Goal: Task Accomplishment & Management: Complete application form

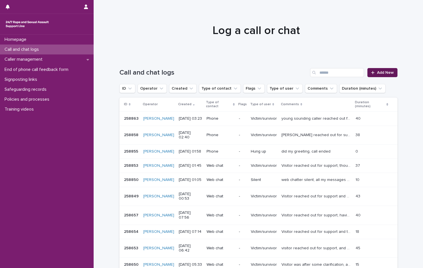
drag, startPoint x: 0, startPoint y: 0, endPoint x: 384, endPoint y: 75, distance: 391.3
click at [384, 75] on link "Add New" at bounding box center [382, 72] width 30 height 9
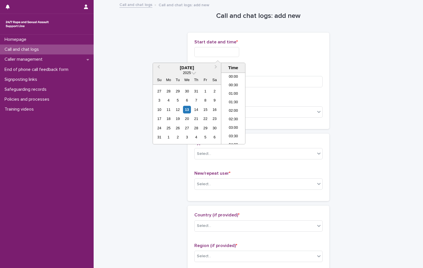
click at [215, 50] on input "text" at bounding box center [216, 52] width 45 height 10
click at [232, 102] on li "04:00" at bounding box center [233, 100] width 24 height 9
click at [231, 54] on input "**********" at bounding box center [216, 52] width 45 height 10
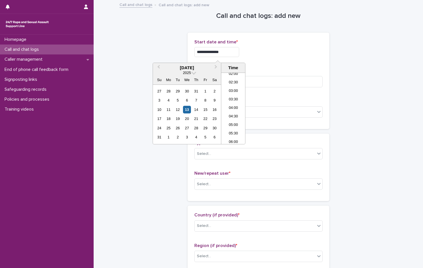
type input "**********"
click at [264, 61] on div "**********" at bounding box center [258, 50] width 128 height 22
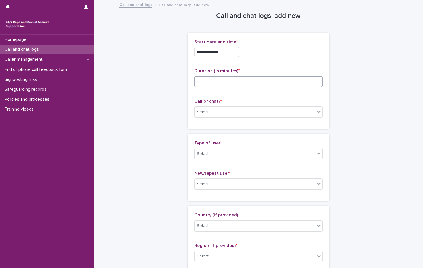
click at [225, 79] on input at bounding box center [258, 81] width 128 height 11
type input "**"
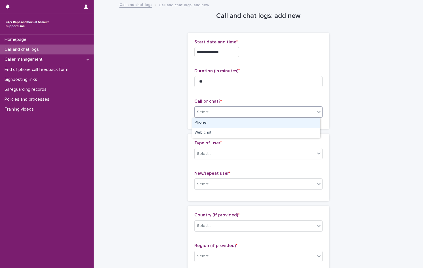
click at [202, 111] on div "Select..." at bounding box center [204, 112] width 14 height 6
click at [208, 124] on div "Phone" at bounding box center [256, 123] width 128 height 10
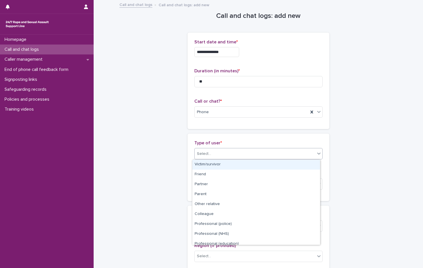
click at [206, 155] on div "Select..." at bounding box center [204, 154] width 14 height 6
click at [206, 164] on div "Victim/survivor" at bounding box center [256, 165] width 128 height 10
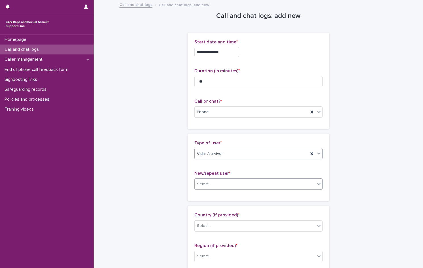
click at [213, 184] on div "Select..." at bounding box center [255, 184] width 121 height 9
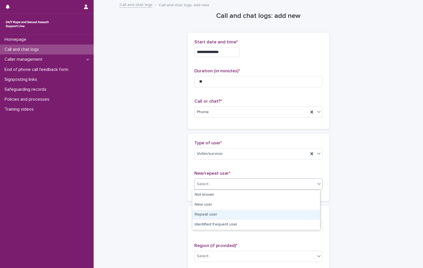
click at [217, 218] on div "Repeat user" at bounding box center [256, 215] width 128 height 10
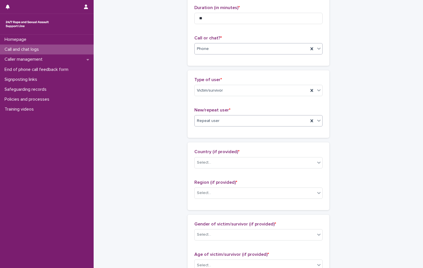
scroll to position [142, 0]
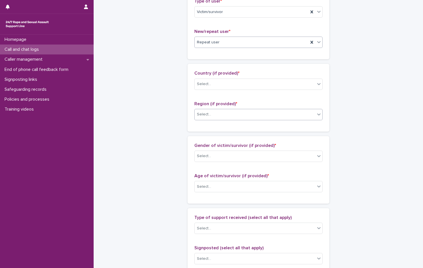
click at [230, 113] on div "Select..." at bounding box center [255, 114] width 121 height 9
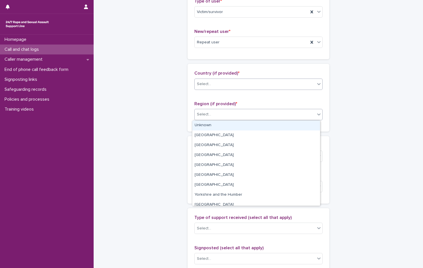
click at [212, 86] on div "Select..." at bounding box center [255, 83] width 121 height 9
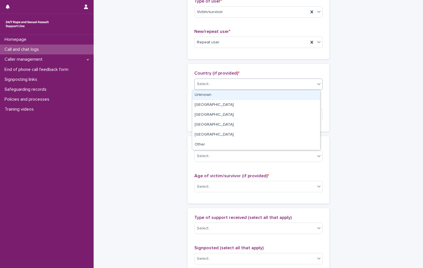
click at [208, 97] on div "Unknown" at bounding box center [256, 95] width 128 height 10
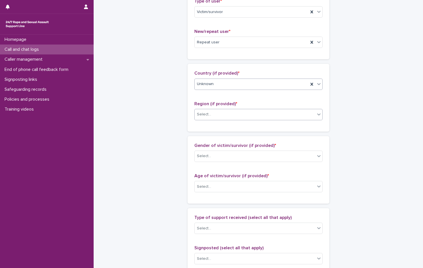
click at [208, 113] on div "Select..." at bounding box center [255, 114] width 121 height 9
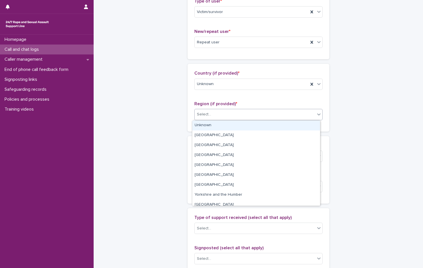
click at [210, 126] on div "Unknown" at bounding box center [256, 126] width 128 height 10
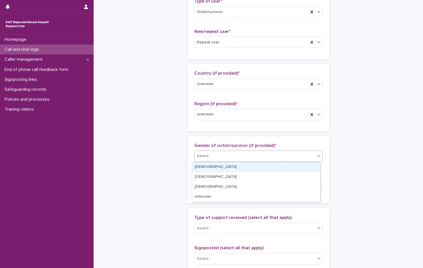
click at [215, 156] on div "Select..." at bounding box center [255, 155] width 121 height 9
click at [214, 167] on div "[DEMOGRAPHIC_DATA]" at bounding box center [256, 167] width 128 height 10
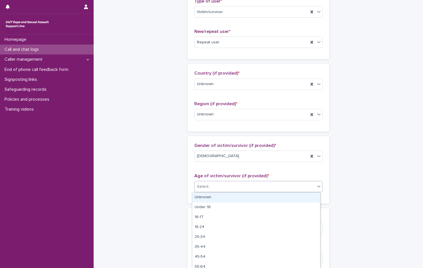
click at [210, 191] on div "Select..." at bounding box center [255, 186] width 121 height 9
click at [210, 196] on div "Unknown" at bounding box center [256, 198] width 128 height 10
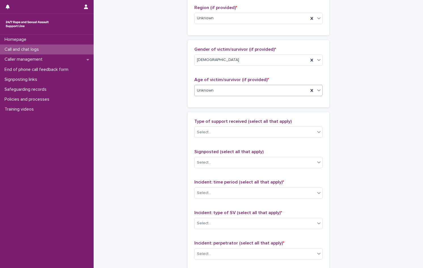
scroll to position [255, 0]
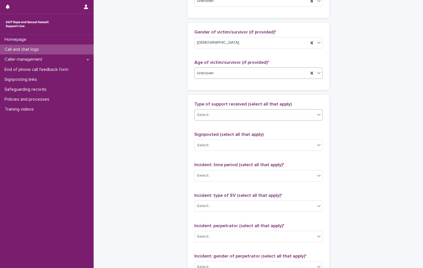
click at [216, 116] on div "Select..." at bounding box center [255, 114] width 121 height 9
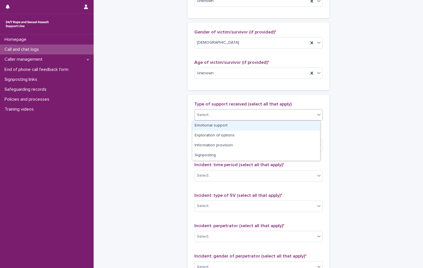
click at [221, 126] on div "Emotional support" at bounding box center [256, 126] width 128 height 10
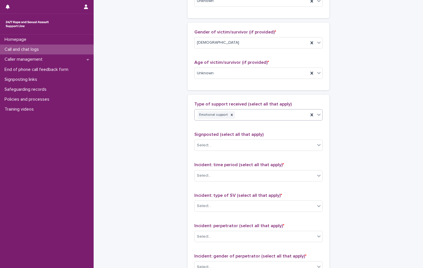
click at [253, 116] on div "Emotional support" at bounding box center [252, 115] width 114 height 10
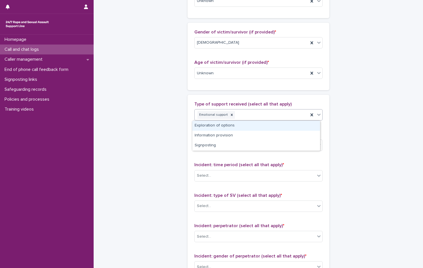
click at [229, 127] on div "Exploration of options" at bounding box center [256, 126] width 128 height 10
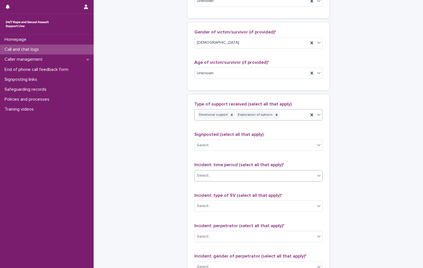
click at [207, 175] on div "Select..." at bounding box center [204, 176] width 14 height 6
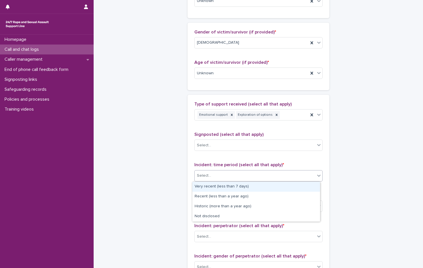
click at [211, 185] on div "Very recent (less than 7 days)" at bounding box center [256, 187] width 128 height 10
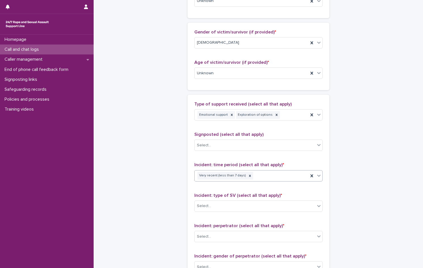
click at [266, 174] on div "Very recent (less than 7 days)" at bounding box center [252, 176] width 114 height 10
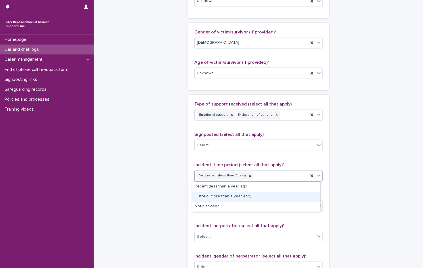
click at [224, 194] on div "Historic (more than a year ago)" at bounding box center [256, 197] width 128 height 10
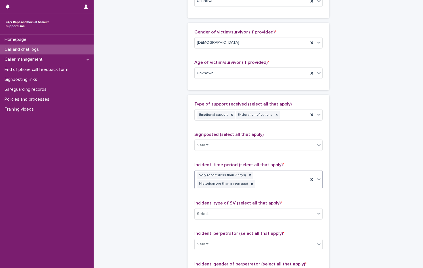
scroll to position [259, 0]
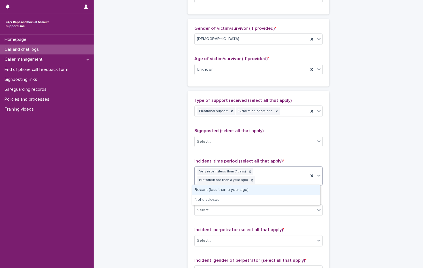
click at [233, 180] on div "Very recent (less than 7 days) Historic (more than a year ago)" at bounding box center [252, 176] width 114 height 19
click at [231, 190] on div "Recent (less than a year ago)" at bounding box center [256, 190] width 128 height 10
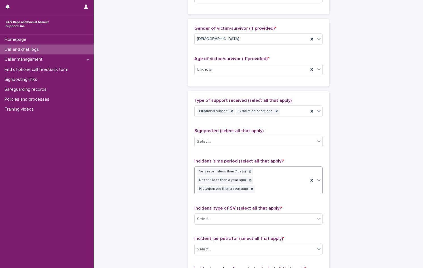
scroll to position [259, 0]
click at [227, 214] on div "Select..." at bounding box center [255, 218] width 121 height 9
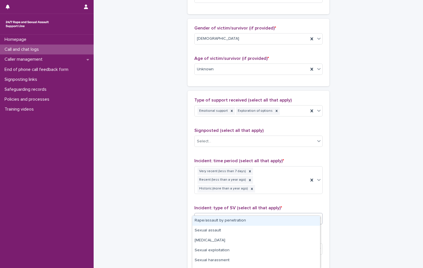
click at [226, 219] on div "Rape/assault by penetration" at bounding box center [256, 221] width 128 height 10
click at [260, 214] on div "Rape/assault by penetration" at bounding box center [252, 219] width 114 height 10
click at [224, 222] on div "Sexual assault" at bounding box center [256, 221] width 128 height 10
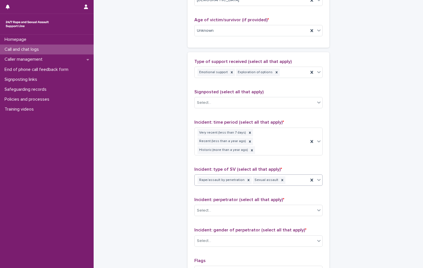
scroll to position [316, 0]
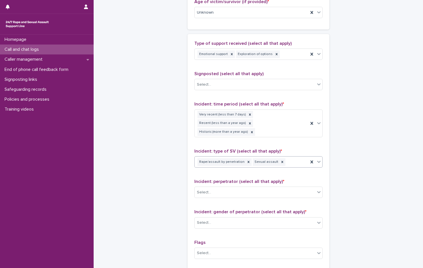
click at [285, 157] on div "Rape/assault by penetration Sexual assault" at bounding box center [252, 162] width 114 height 10
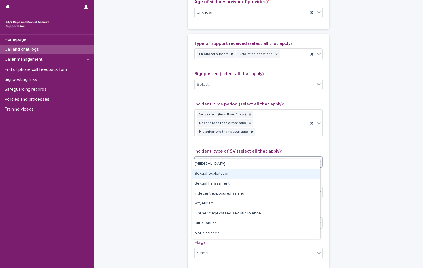
click at [235, 173] on div "Sexual exploitation" at bounding box center [256, 174] width 128 height 10
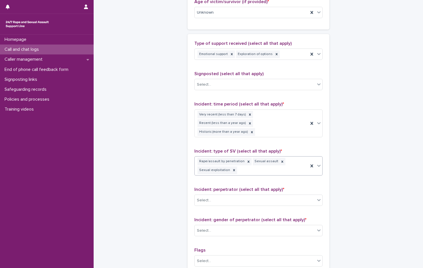
click at [294, 158] on div "Rape/assault by penetration Sexual assault Sexual exploitation" at bounding box center [252, 166] width 114 height 19
click at [372, 178] on div "**********" at bounding box center [258, 4] width 278 height 638
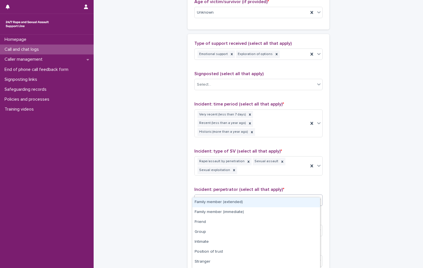
click at [205, 197] on div "Select..." at bounding box center [204, 200] width 14 height 6
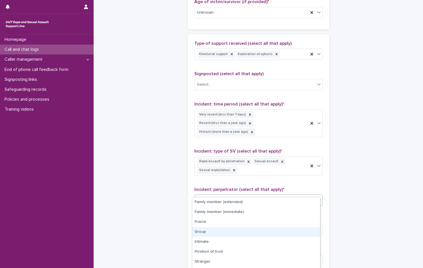
click at [211, 233] on div "Group" at bounding box center [256, 232] width 128 height 10
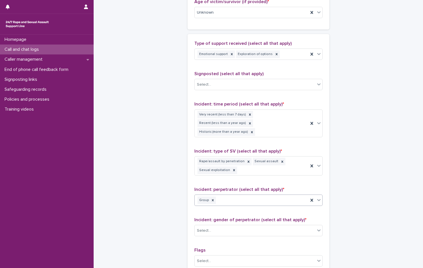
click at [261, 195] on div "Group" at bounding box center [252, 200] width 114 height 10
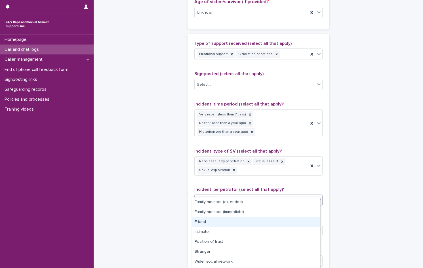
click at [212, 223] on div "Friend" at bounding box center [256, 222] width 128 height 10
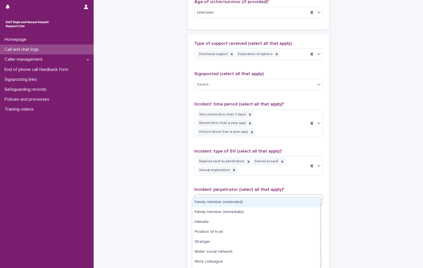
click at [273, 196] on div "Friend Group" at bounding box center [252, 200] width 114 height 10
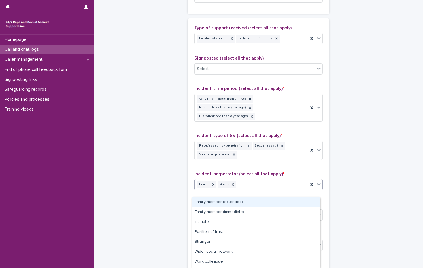
scroll to position [344, 0]
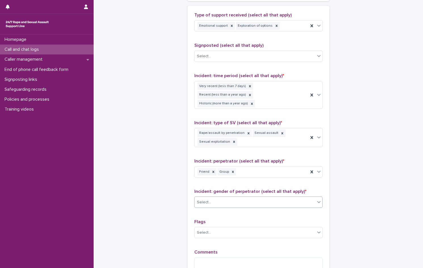
click at [244, 198] on div "Select..." at bounding box center [255, 202] width 121 height 9
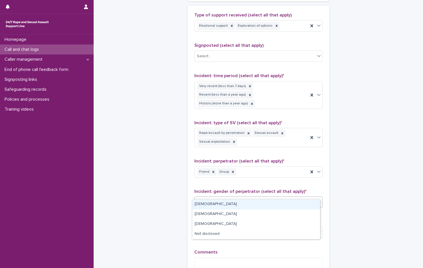
click at [208, 203] on div "[DEMOGRAPHIC_DATA]" at bounding box center [256, 204] width 128 height 10
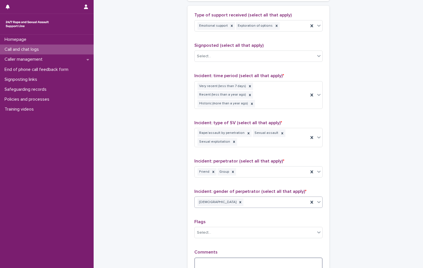
click at [202, 258] on textarea at bounding box center [258, 264] width 128 height 12
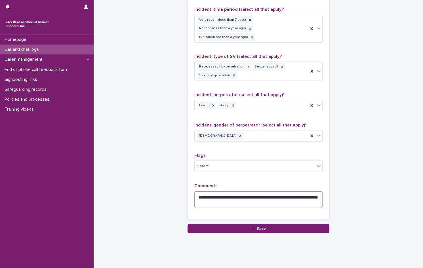
scroll to position [411, 0]
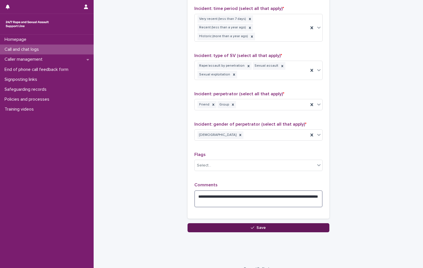
type textarea "**********"
click at [234, 223] on button "Save" at bounding box center [258, 227] width 142 height 9
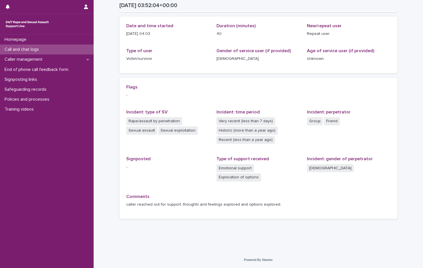
scroll to position [52, 0]
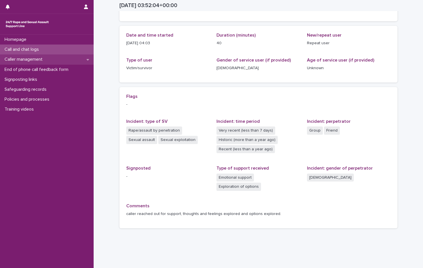
click at [28, 59] on p "Caller management" at bounding box center [24, 59] width 45 height 5
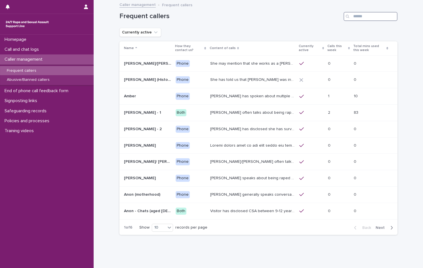
click at [371, 17] on input "Search" at bounding box center [370, 16] width 54 height 9
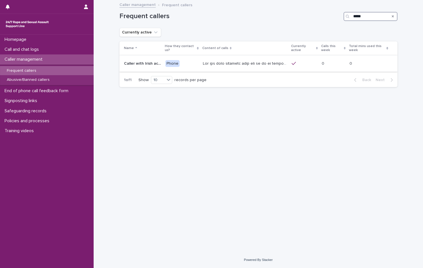
type input "*****"
click at [240, 62] on p at bounding box center [245, 63] width 85 height 6
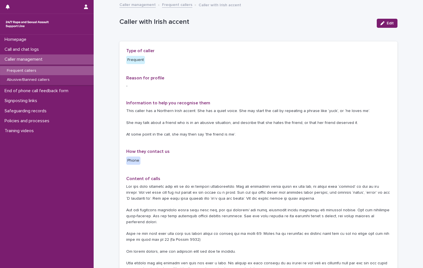
click at [31, 56] on div "Caller management" at bounding box center [47, 59] width 94 height 10
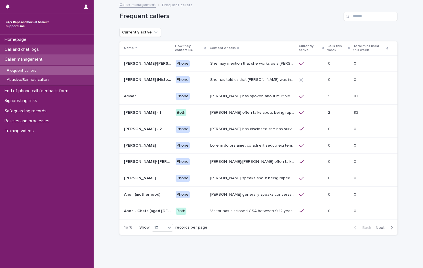
click at [28, 50] on p "Call and chat logs" at bounding box center [22, 49] width 41 height 5
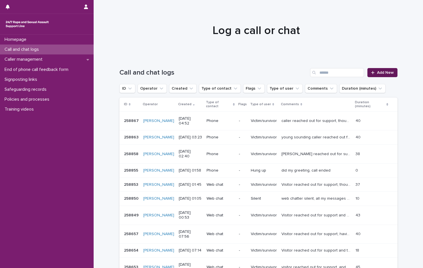
click at [379, 73] on span "Add New" at bounding box center [385, 73] width 17 height 4
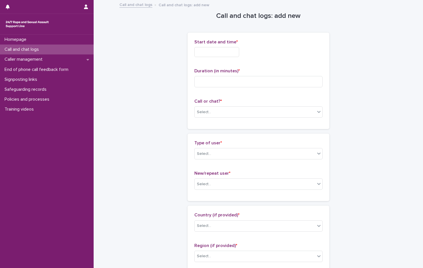
click at [213, 52] on input "text" at bounding box center [216, 52] width 45 height 10
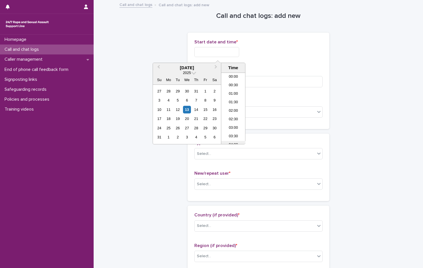
scroll to position [62, 0]
click at [233, 109] on li "05:30" at bounding box center [233, 108] width 24 height 9
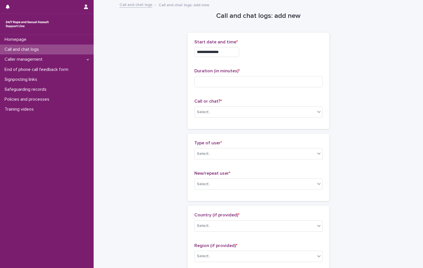
click at [230, 52] on input "**********" at bounding box center [216, 52] width 45 height 10
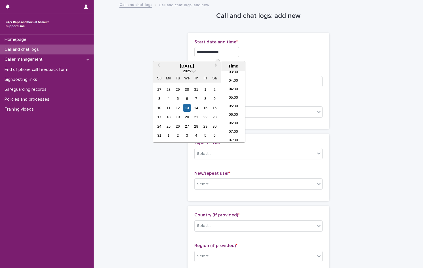
scroll to position [28, 0]
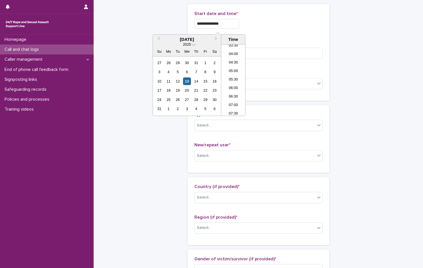
type input "**********"
click at [274, 20] on div "**********" at bounding box center [258, 24] width 128 height 10
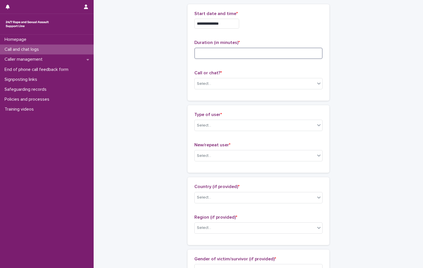
click at [225, 55] on input at bounding box center [258, 53] width 128 height 11
type input "*"
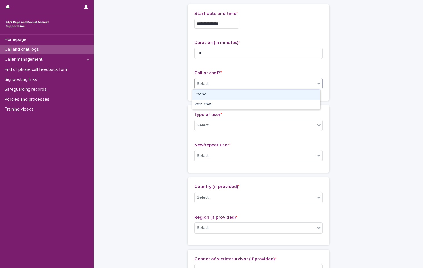
click at [206, 86] on div "Select..." at bounding box center [204, 84] width 14 height 6
click at [207, 94] on div "Phone" at bounding box center [256, 95] width 128 height 10
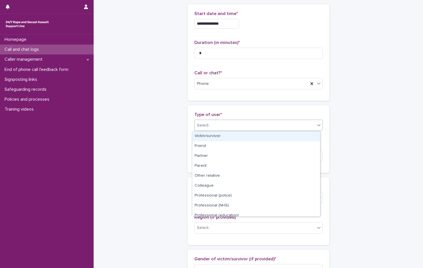
click at [208, 128] on div "Select..." at bounding box center [204, 126] width 14 height 6
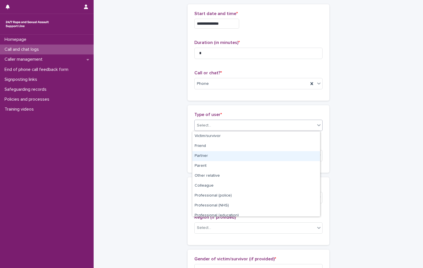
scroll to position [64, 0]
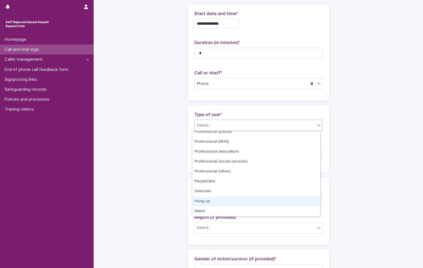
click at [213, 204] on div "Hung up" at bounding box center [256, 202] width 128 height 10
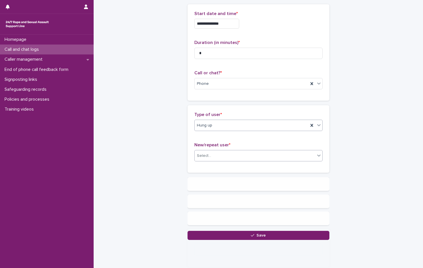
click at [206, 156] on div "Select..." at bounding box center [204, 156] width 14 height 6
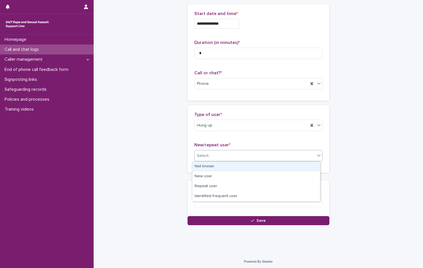
scroll to position [28, 0]
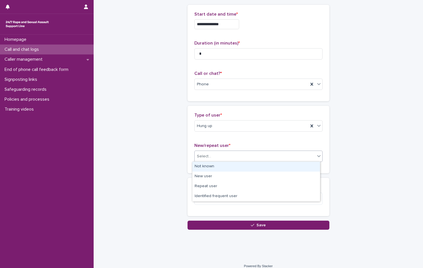
click at [204, 167] on div "Not known" at bounding box center [256, 167] width 128 height 10
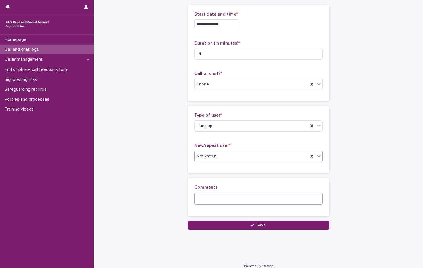
click at [206, 199] on textarea at bounding box center [258, 199] width 128 height 12
type textarea "**********"
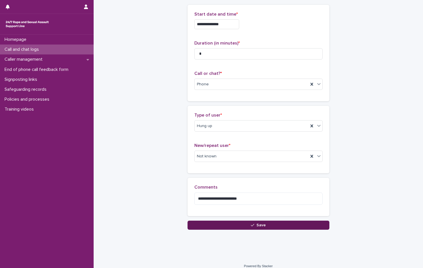
click at [259, 223] on span "Save" at bounding box center [260, 225] width 9 height 4
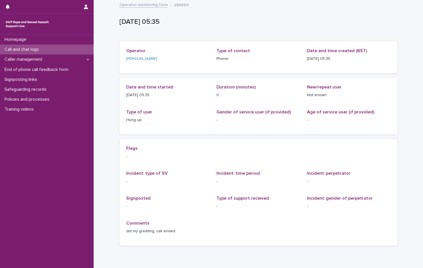
click at [30, 48] on p "Call and chat logs" at bounding box center [22, 49] width 41 height 5
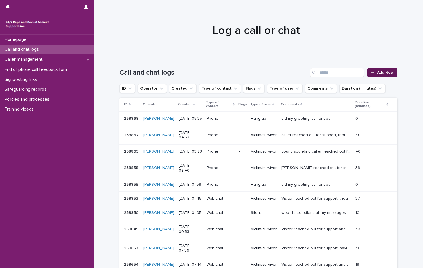
click at [383, 72] on span "Add New" at bounding box center [385, 73] width 17 height 4
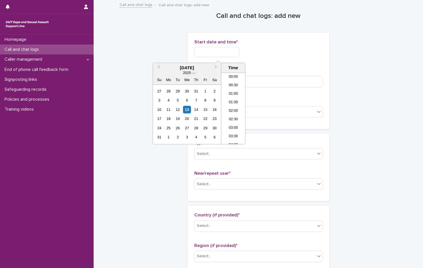
click at [226, 54] on input "text" at bounding box center [216, 52] width 45 height 10
click at [238, 106] on li "05:30" at bounding box center [233, 108] width 24 height 9
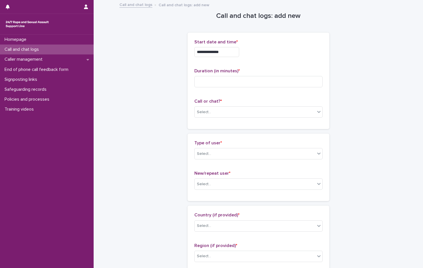
click at [229, 53] on input "**********" at bounding box center [216, 52] width 45 height 10
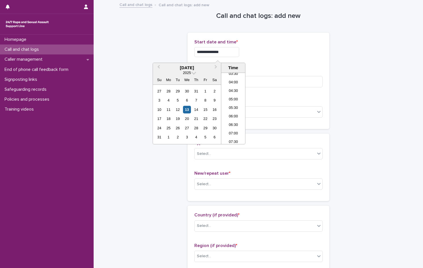
type input "**********"
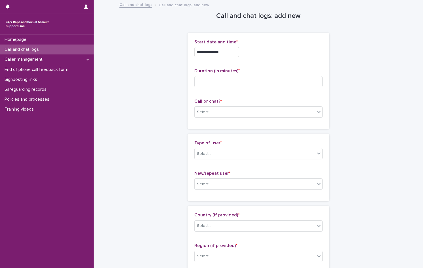
click at [263, 75] on div "Duration (in minutes) *" at bounding box center [258, 80] width 128 height 24
click at [258, 81] on input at bounding box center [258, 81] width 128 height 11
type input "*"
click at [228, 111] on div "Select..." at bounding box center [255, 111] width 121 height 9
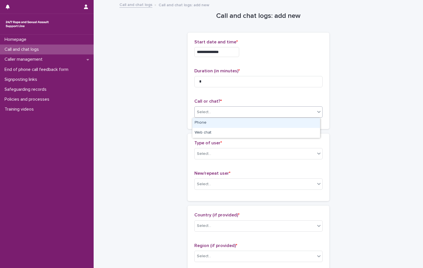
click at [219, 123] on div "Phone" at bounding box center [256, 123] width 128 height 10
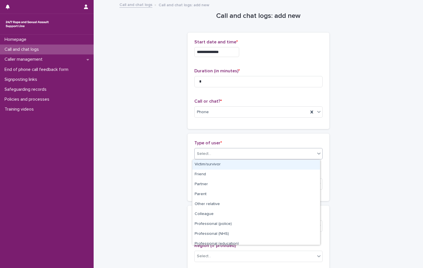
click at [217, 155] on div "Select..." at bounding box center [255, 153] width 121 height 9
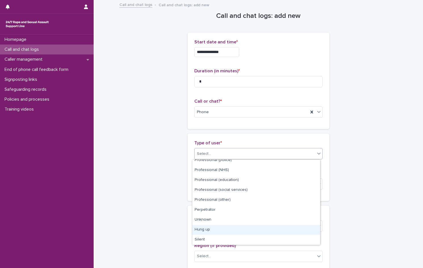
click at [207, 228] on div "Hung up" at bounding box center [256, 230] width 128 height 10
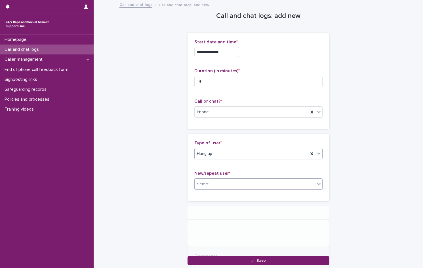
click at [205, 185] on div "Select..." at bounding box center [204, 184] width 14 height 6
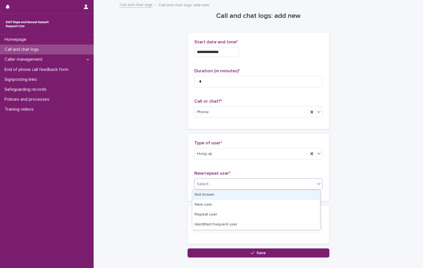
click at [205, 193] on div "Not known" at bounding box center [256, 195] width 128 height 10
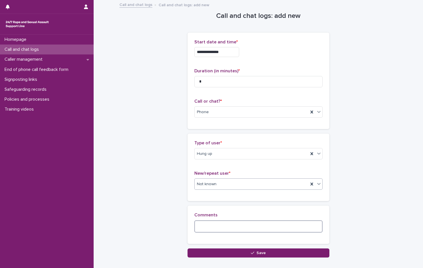
click at [211, 227] on textarea at bounding box center [258, 226] width 128 height 12
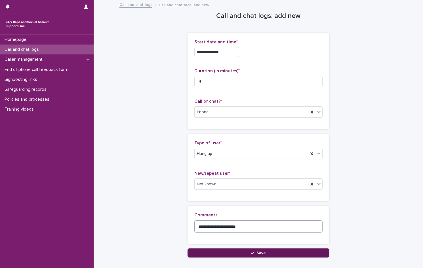
type textarea "**********"
click at [263, 254] on button "Save" at bounding box center [258, 252] width 142 height 9
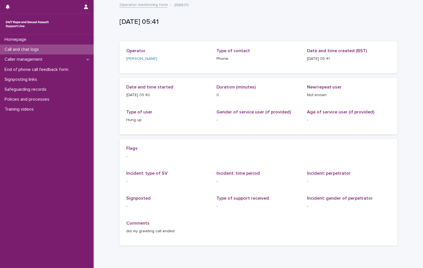
click at [29, 47] on p "Call and chat logs" at bounding box center [22, 49] width 41 height 5
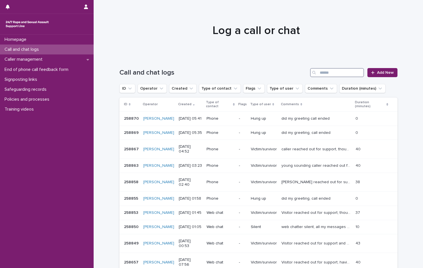
click at [324, 73] on input "Search" at bounding box center [337, 72] width 54 height 9
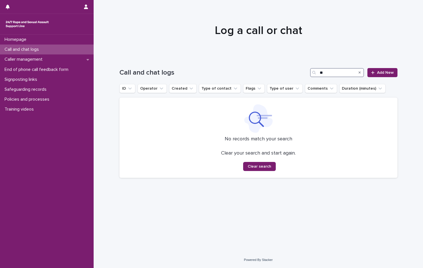
type input "*"
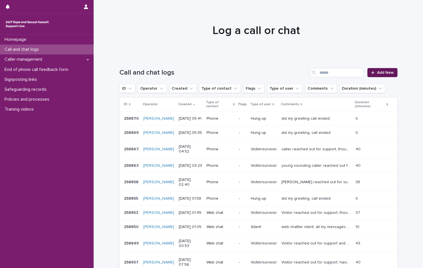
click at [380, 72] on span "Add New" at bounding box center [385, 73] width 17 height 4
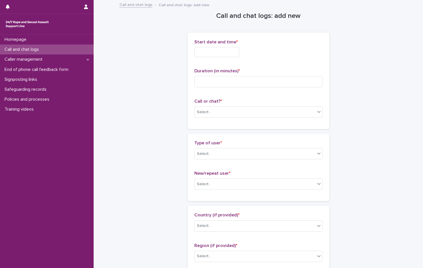
click at [204, 51] on input "text" at bounding box center [216, 52] width 45 height 10
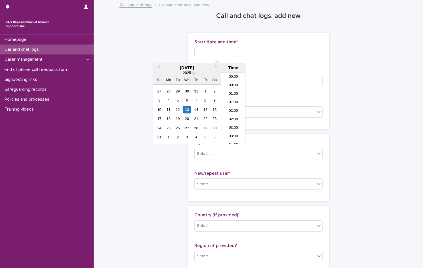
scroll to position [79, 0]
click at [233, 85] on li "05:00" at bounding box center [233, 83] width 24 height 9
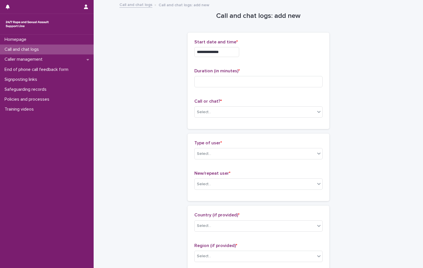
click at [228, 54] on input "**********" at bounding box center [216, 52] width 45 height 10
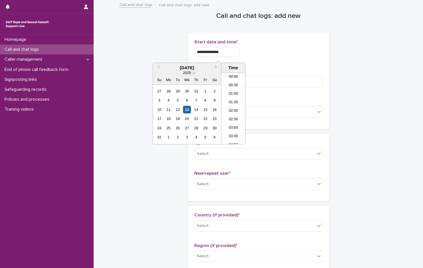
scroll to position [54, 0]
type input "**********"
click at [281, 61] on div "**********" at bounding box center [258, 50] width 128 height 22
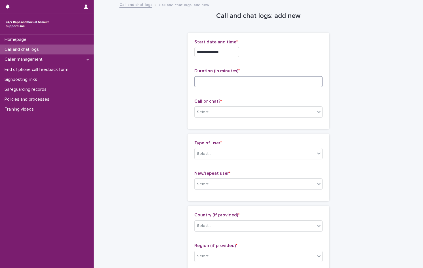
click at [228, 82] on input at bounding box center [258, 81] width 128 height 11
type input "**"
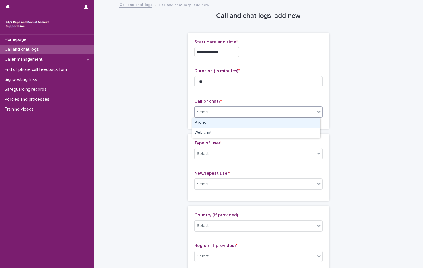
click at [225, 111] on div "Select..." at bounding box center [255, 111] width 121 height 9
click at [216, 123] on div "Phone" at bounding box center [256, 123] width 128 height 10
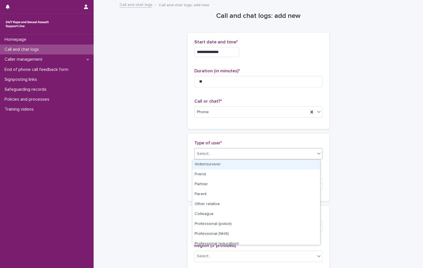
click at [216, 152] on div "Select..." at bounding box center [255, 153] width 121 height 9
click at [215, 164] on div "Victim/survivor" at bounding box center [256, 165] width 128 height 10
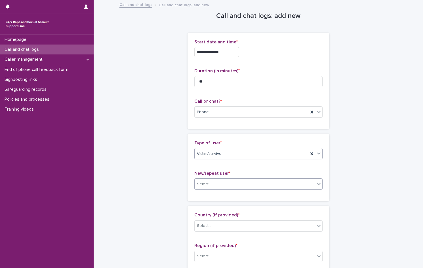
click at [212, 184] on input "text" at bounding box center [212, 184] width 1 height 5
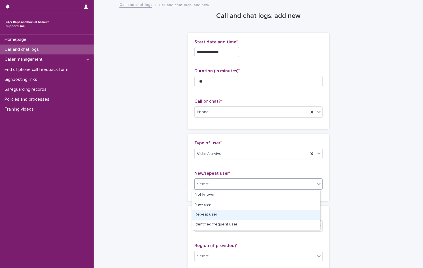
click at [209, 216] on div "Repeat user" at bounding box center [256, 215] width 128 height 10
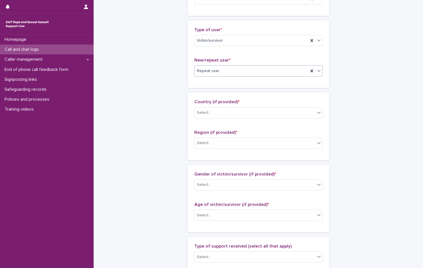
scroll to position [113, 0]
click at [224, 111] on div "Select..." at bounding box center [255, 112] width 121 height 9
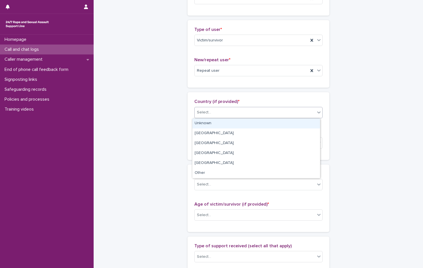
click at [213, 125] on div "Unknown" at bounding box center [256, 124] width 128 height 10
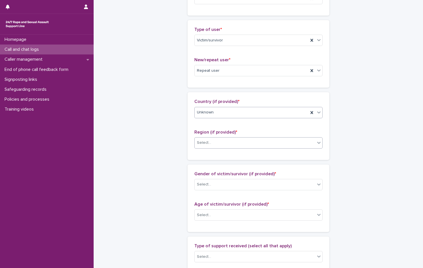
click at [210, 142] on div "Select..." at bounding box center [255, 142] width 121 height 9
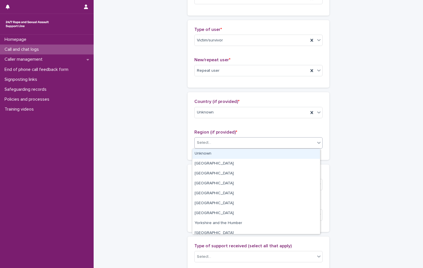
drag, startPoint x: 214, startPoint y: 152, endPoint x: 216, endPoint y: 161, distance: 9.0
click at [214, 152] on div "Unknown" at bounding box center [256, 154] width 128 height 10
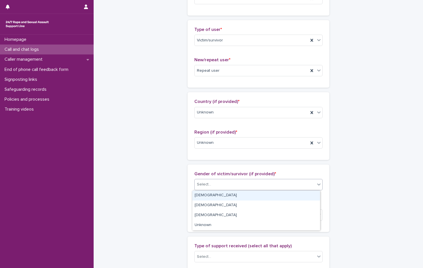
click at [211, 186] on div "Select..." at bounding box center [255, 184] width 121 height 9
click at [211, 195] on div "[DEMOGRAPHIC_DATA]" at bounding box center [256, 196] width 128 height 10
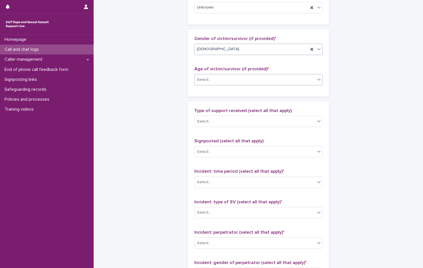
scroll to position [255, 0]
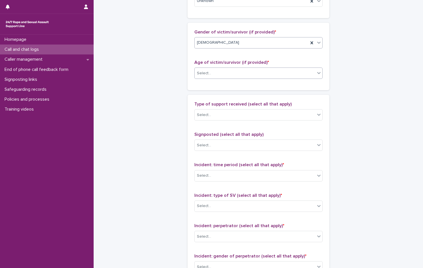
click at [223, 72] on div "Select..." at bounding box center [255, 73] width 121 height 9
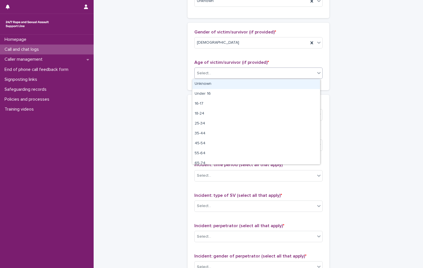
click at [206, 85] on div "Unknown" at bounding box center [256, 84] width 128 height 10
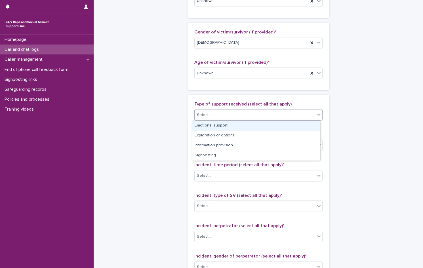
click at [213, 113] on div "Select..." at bounding box center [255, 114] width 121 height 9
click at [214, 128] on div "Emotional support" at bounding box center [256, 126] width 128 height 10
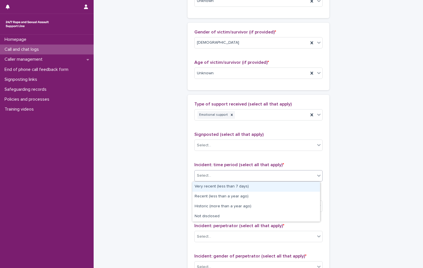
click at [216, 175] on div "Select..." at bounding box center [255, 175] width 121 height 9
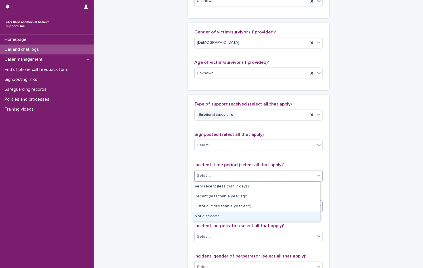
drag, startPoint x: 218, startPoint y: 217, endPoint x: 223, endPoint y: 203, distance: 15.4
click at [218, 217] on div "Not disclosed" at bounding box center [256, 217] width 128 height 10
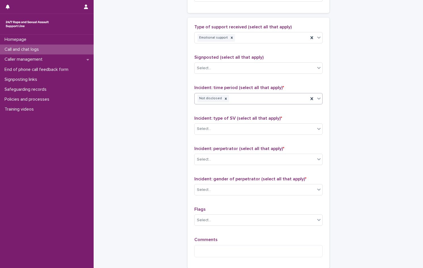
scroll to position [369, 0]
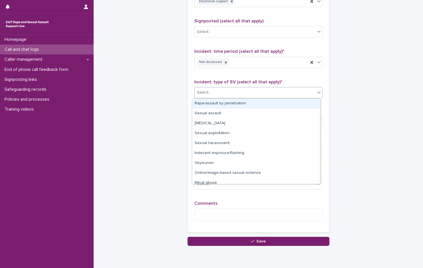
click at [210, 91] on div "Select..." at bounding box center [255, 92] width 121 height 9
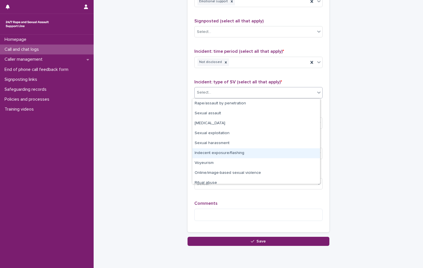
scroll to position [14, 0]
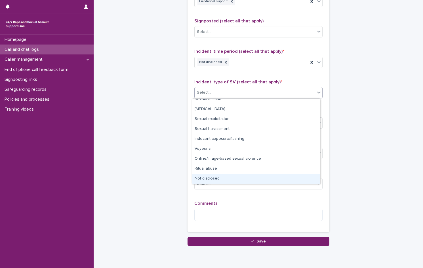
click at [221, 178] on div "Not disclosed" at bounding box center [256, 179] width 128 height 10
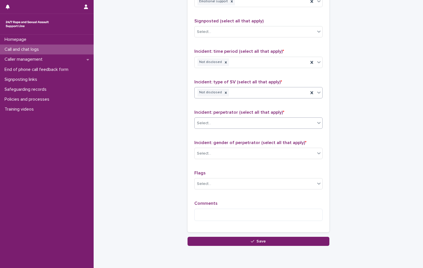
click at [214, 119] on div "Select..." at bounding box center [255, 123] width 121 height 9
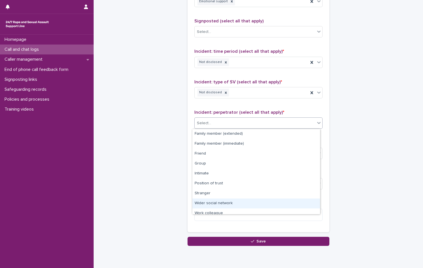
scroll to position [24, 0]
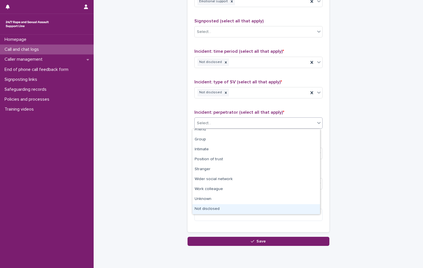
click at [223, 209] on div "Not disclosed" at bounding box center [256, 209] width 128 height 10
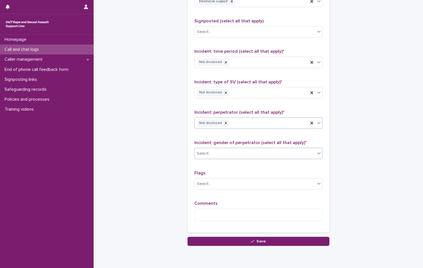
click at [212, 151] on div at bounding box center [212, 154] width 1 height 6
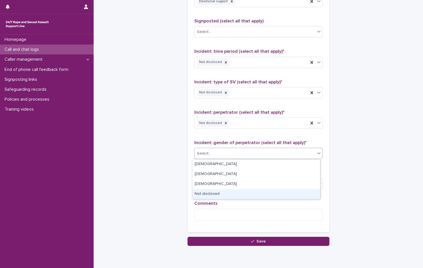
click at [222, 193] on div "Not disclosed" at bounding box center [256, 194] width 128 height 10
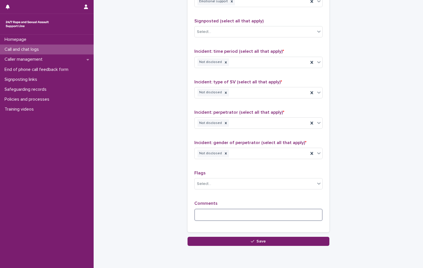
click at [221, 219] on textarea at bounding box center [258, 215] width 128 height 12
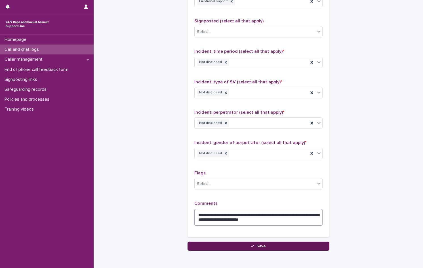
type textarea "**********"
click at [252, 243] on button "Save" at bounding box center [258, 246] width 142 height 9
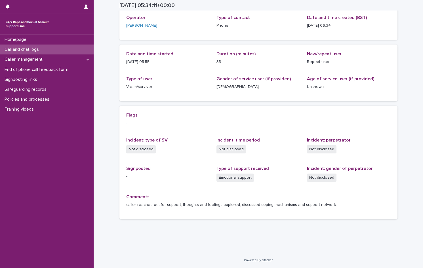
scroll to position [33, 0]
click at [24, 48] on p "Call and chat logs" at bounding box center [22, 49] width 41 height 5
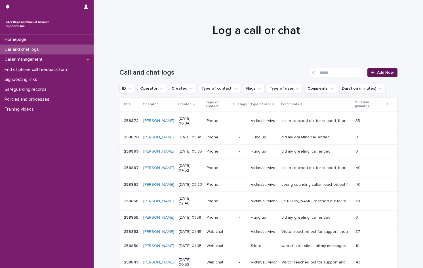
click at [380, 71] on span "Add New" at bounding box center [385, 73] width 17 height 4
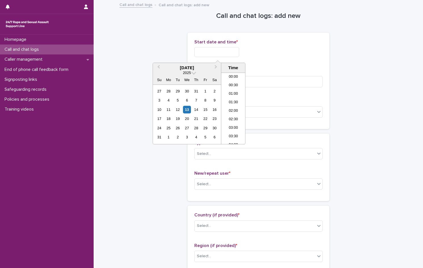
click at [225, 52] on input "text" at bounding box center [216, 52] width 45 height 10
click at [235, 107] on li "06:30" at bounding box center [233, 108] width 24 height 9
click at [236, 51] on input "**********" at bounding box center [216, 52] width 45 height 10
type input "**********"
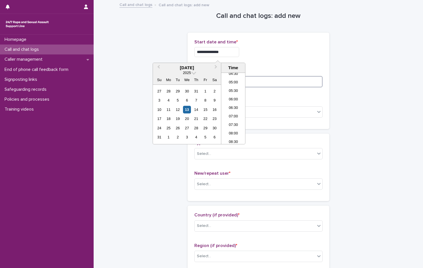
click at [259, 82] on input at bounding box center [258, 81] width 128 height 11
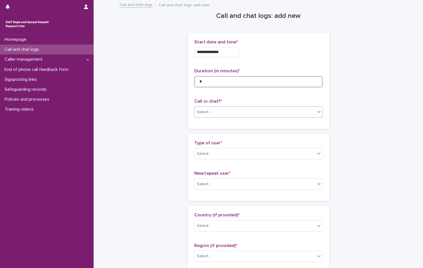
type input "*"
click at [222, 112] on div "Select..." at bounding box center [255, 111] width 121 height 9
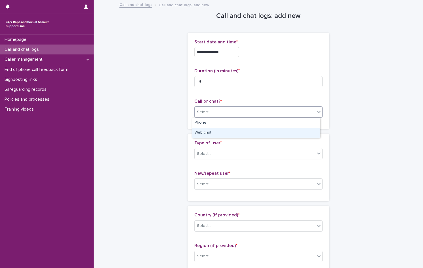
click at [214, 136] on div "Web chat" at bounding box center [256, 133] width 128 height 10
click at [210, 152] on div "Select..." at bounding box center [255, 153] width 121 height 9
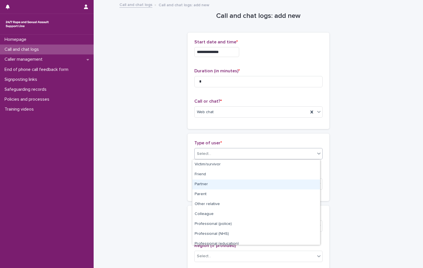
scroll to position [64, 0]
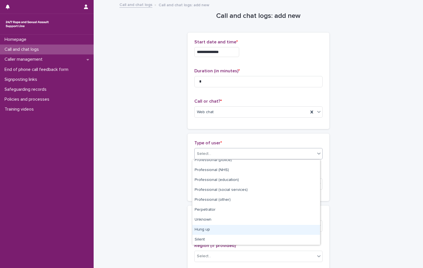
click at [224, 231] on div "Hung up" at bounding box center [256, 230] width 128 height 10
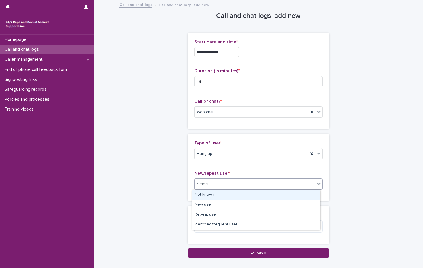
click at [212, 186] on input "text" at bounding box center [212, 184] width 1 height 5
click at [207, 193] on div "Not known" at bounding box center [256, 195] width 128 height 10
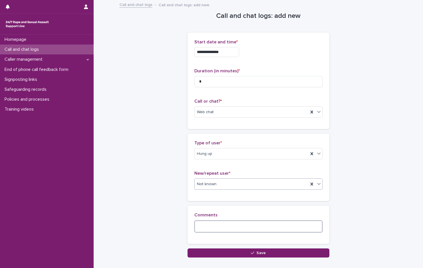
click at [215, 229] on textarea at bounding box center [258, 226] width 128 height 12
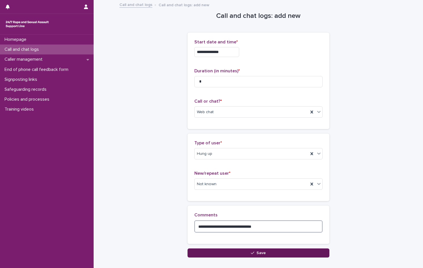
type textarea "**********"
click at [209, 252] on button "Save" at bounding box center [258, 252] width 142 height 9
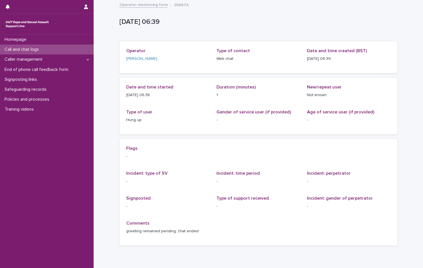
click at [36, 48] on p "Call and chat logs" at bounding box center [22, 49] width 41 height 5
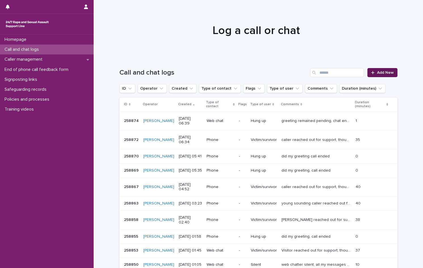
click at [375, 69] on link "Add New" at bounding box center [382, 72] width 30 height 9
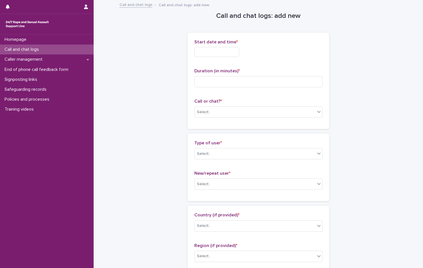
click at [209, 53] on input "text" at bounding box center [216, 52] width 45 height 10
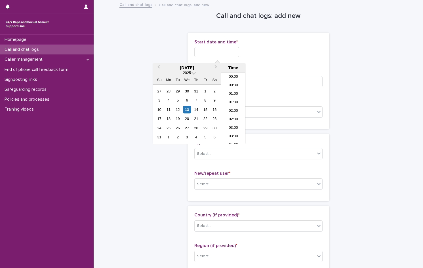
scroll to position [79, 0]
click at [231, 98] on li "06:00" at bounding box center [233, 100] width 24 height 9
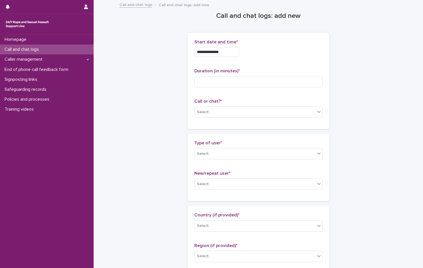
click at [226, 52] on input "**********" at bounding box center [216, 52] width 45 height 10
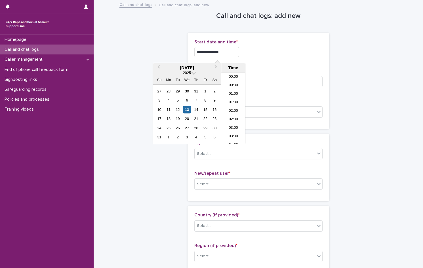
scroll to position [71, 0]
type input "**********"
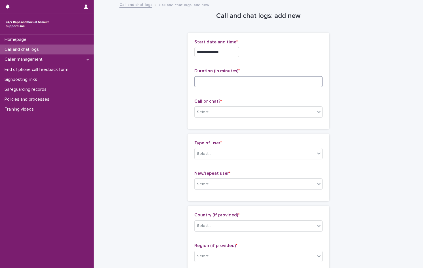
click at [282, 79] on input at bounding box center [258, 81] width 128 height 11
type input "**"
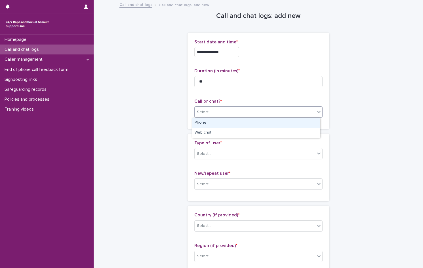
click at [243, 112] on div "Select..." at bounding box center [255, 111] width 121 height 9
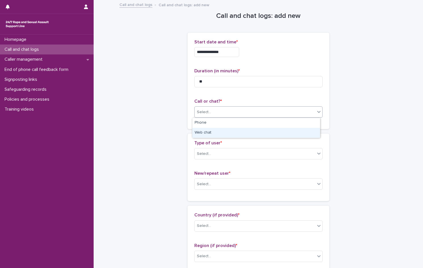
click at [218, 132] on div "Web chat" at bounding box center [256, 133] width 128 height 10
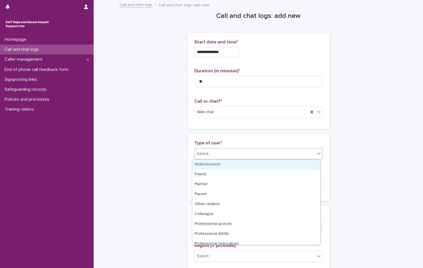
click at [220, 153] on div "Select..." at bounding box center [255, 153] width 121 height 9
click at [216, 164] on div "Victim/survivor" at bounding box center [256, 165] width 128 height 10
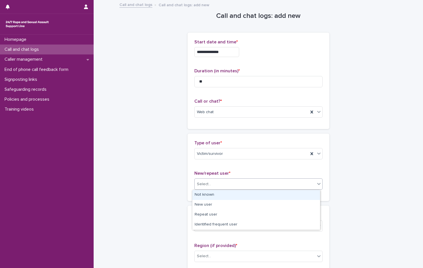
click at [214, 183] on div "Select..." at bounding box center [255, 184] width 121 height 9
click at [212, 194] on div "Not known" at bounding box center [256, 195] width 128 height 10
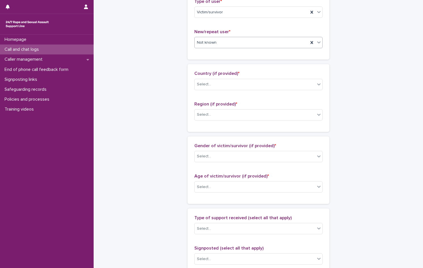
scroll to position [142, 0]
click at [224, 84] on div "Select..." at bounding box center [255, 83] width 121 height 9
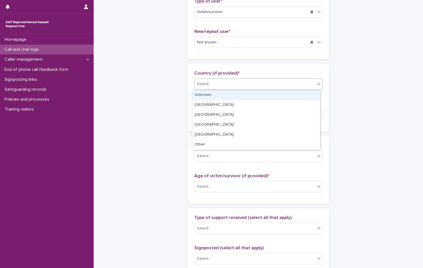
click at [222, 96] on div "Unknown" at bounding box center [256, 95] width 128 height 10
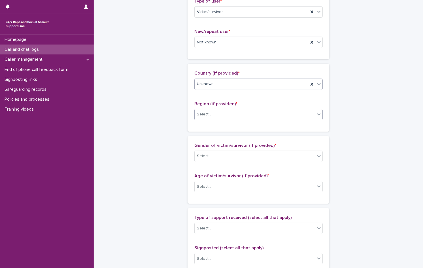
click at [212, 114] on div "Select..." at bounding box center [255, 114] width 121 height 9
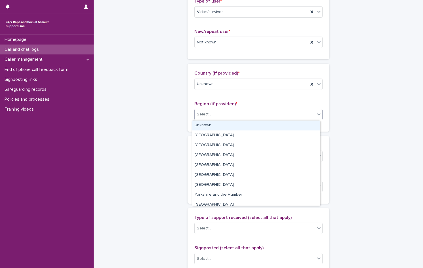
click at [215, 125] on div "Unknown" at bounding box center [256, 126] width 128 height 10
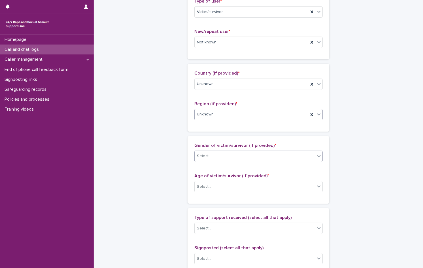
click at [211, 155] on div "Select..." at bounding box center [255, 155] width 121 height 9
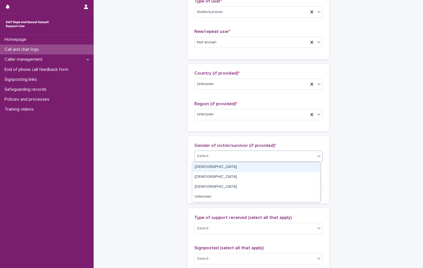
click at [211, 167] on div "[DEMOGRAPHIC_DATA]" at bounding box center [256, 167] width 128 height 10
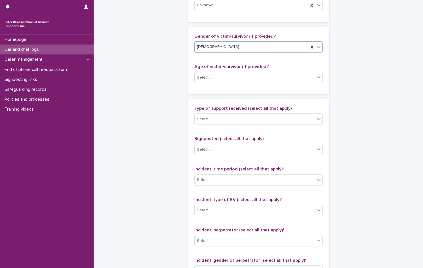
scroll to position [255, 0]
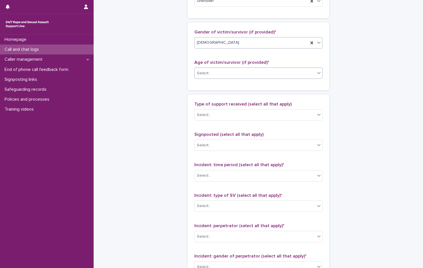
click at [222, 72] on div "Select..." at bounding box center [255, 73] width 121 height 9
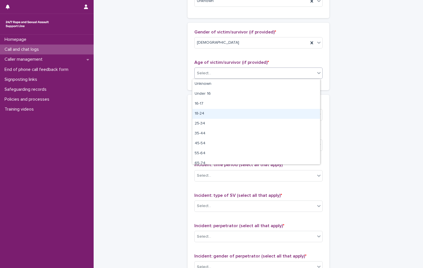
drag, startPoint x: 212, startPoint y: 130, endPoint x: 217, endPoint y: 113, distance: 17.3
click at [217, 113] on div "18-24" at bounding box center [256, 114] width 128 height 10
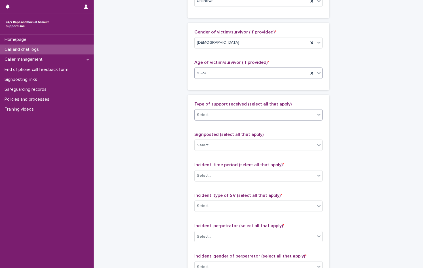
click at [219, 115] on div "Select..." at bounding box center [255, 114] width 121 height 9
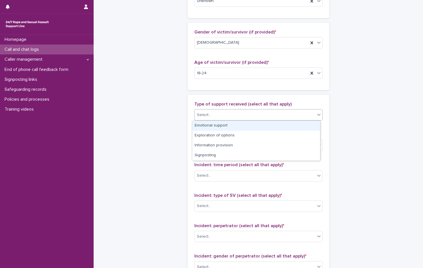
click at [221, 124] on div "Emotional support" at bounding box center [256, 126] width 128 height 10
click at [273, 116] on div "Emotional support" at bounding box center [252, 115] width 114 height 10
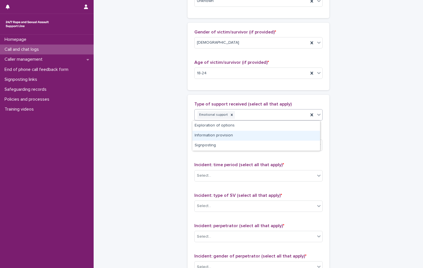
click at [233, 134] on div "Information provision" at bounding box center [256, 136] width 128 height 10
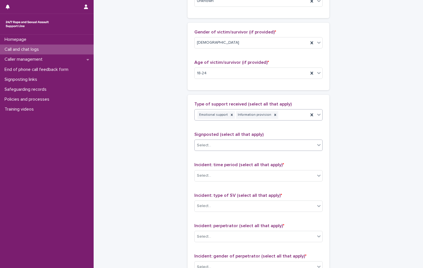
click at [229, 145] on div "Select..." at bounding box center [255, 145] width 121 height 9
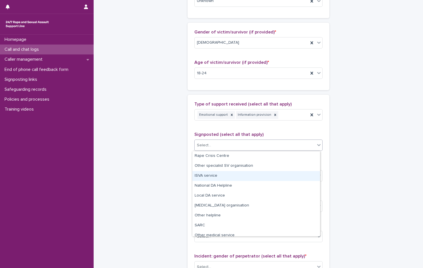
click at [215, 172] on div "ISVA service" at bounding box center [256, 176] width 128 height 10
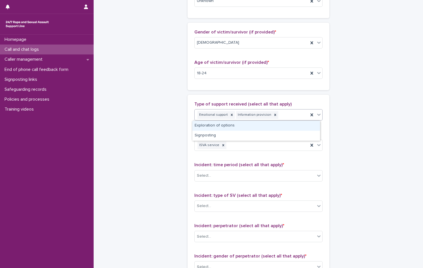
click at [285, 113] on div "Emotional support Information provision" at bounding box center [252, 115] width 114 height 10
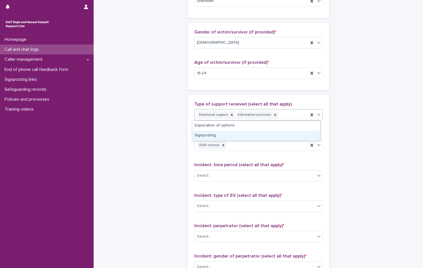
click at [237, 136] on div "Signposting" at bounding box center [256, 136] width 128 height 10
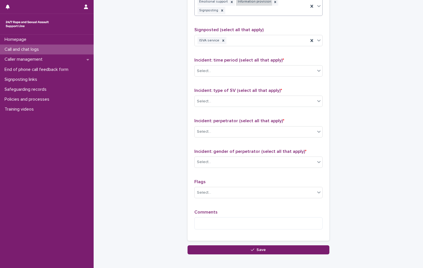
scroll to position [369, 0]
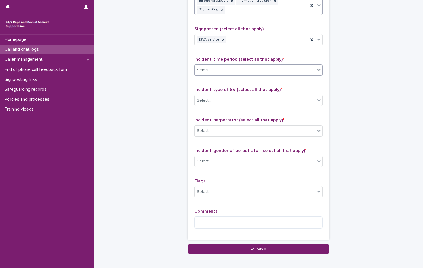
click at [234, 66] on div "Select..." at bounding box center [255, 70] width 121 height 9
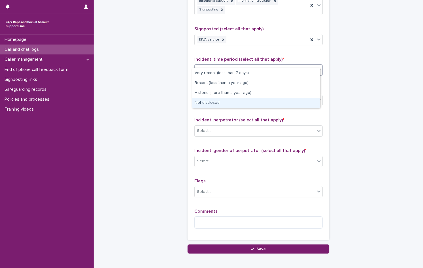
click at [218, 105] on div "Not disclosed" at bounding box center [256, 103] width 128 height 10
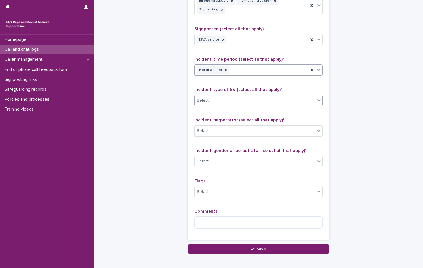
click at [208, 96] on div "Select..." at bounding box center [255, 100] width 121 height 9
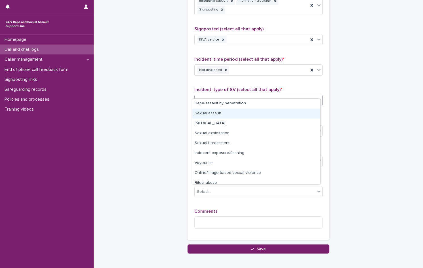
click at [212, 115] on div "Sexual assault" at bounding box center [256, 114] width 128 height 10
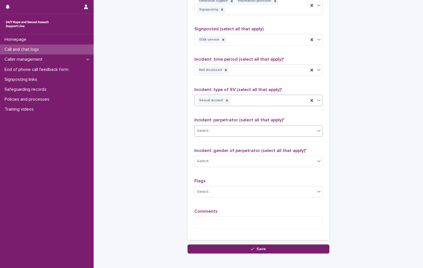
click at [205, 128] on div "Select..." at bounding box center [204, 131] width 14 height 6
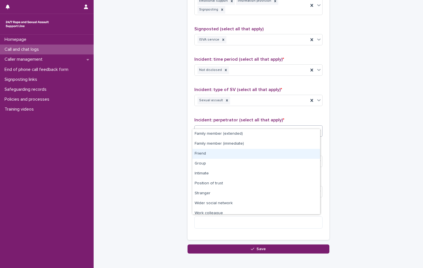
click at [212, 151] on div "Friend" at bounding box center [256, 154] width 128 height 10
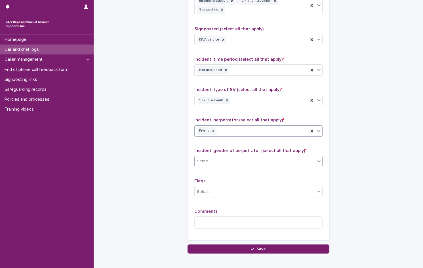
click at [209, 157] on div "Select..." at bounding box center [255, 161] width 121 height 9
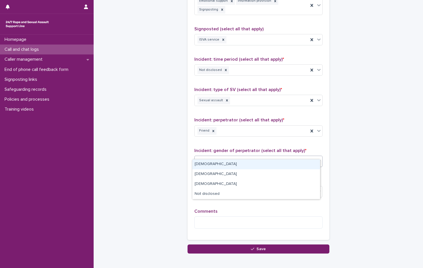
click at [208, 164] on div "[DEMOGRAPHIC_DATA]" at bounding box center [256, 164] width 128 height 10
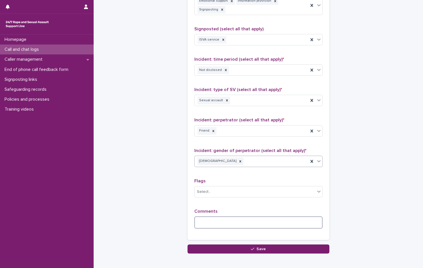
click at [215, 217] on textarea at bounding box center [258, 222] width 128 height 12
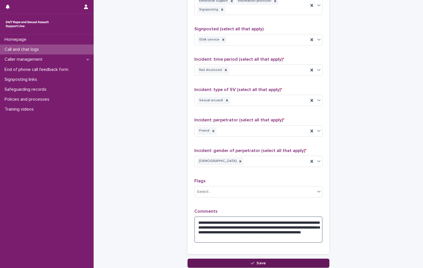
type textarea "**********"
click at [263, 259] on button "Save" at bounding box center [258, 263] width 142 height 9
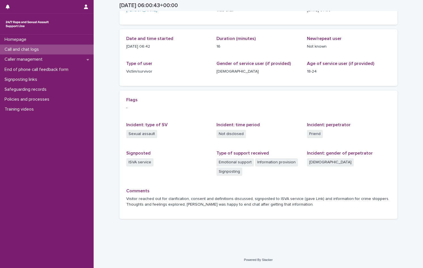
scroll to position [48, 0]
click at [23, 50] on p "Call and chat logs" at bounding box center [22, 49] width 41 height 5
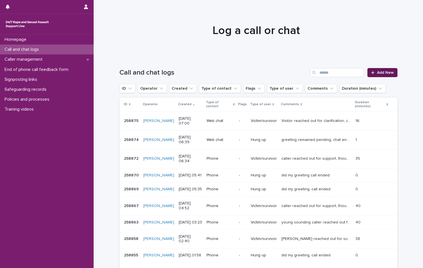
click at [381, 73] on span "Add New" at bounding box center [385, 73] width 17 height 4
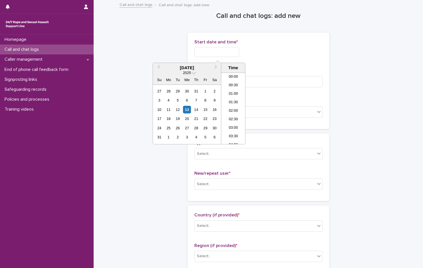
click at [206, 47] on input "text" at bounding box center [216, 52] width 45 height 10
click at [231, 108] on li "07:00" at bounding box center [233, 108] width 24 height 9
click at [227, 50] on input "**********" at bounding box center [216, 52] width 45 height 10
type input "**********"
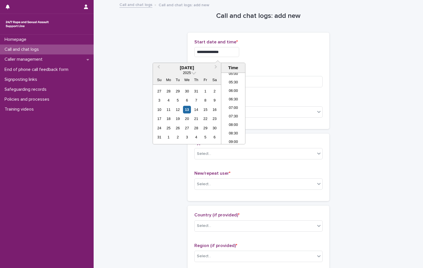
click at [268, 64] on div "**********" at bounding box center [258, 80] width 128 height 83
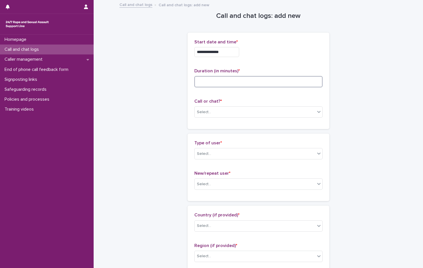
click at [209, 82] on input at bounding box center [258, 81] width 128 height 11
type input "**"
click at [216, 111] on div "Select..." at bounding box center [255, 111] width 121 height 9
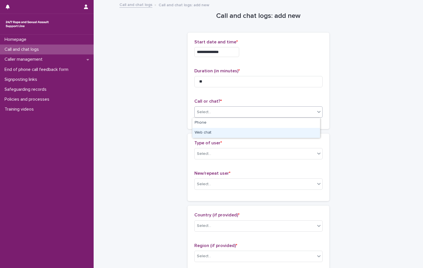
click at [210, 132] on div "Web chat" at bounding box center [256, 133] width 128 height 10
click at [212, 151] on div "Select..." at bounding box center [255, 153] width 121 height 9
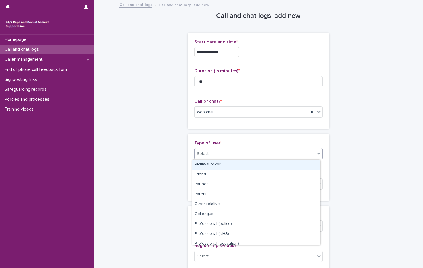
click at [215, 163] on div "Victim/survivor" at bounding box center [256, 165] width 128 height 10
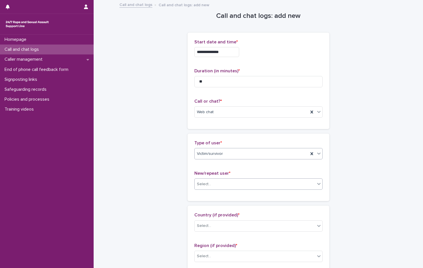
click at [216, 182] on div "Select..." at bounding box center [255, 184] width 121 height 9
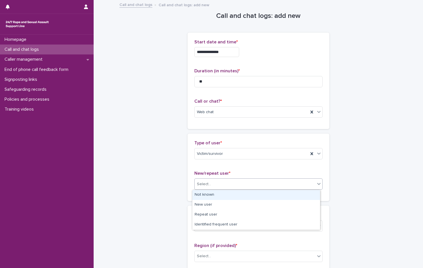
click at [209, 196] on div "Not known" at bounding box center [256, 195] width 128 height 10
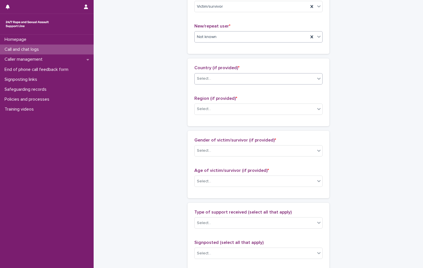
scroll to position [170, 0]
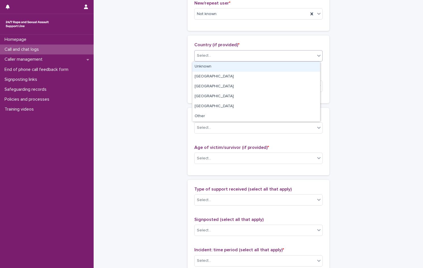
click at [221, 58] on div "Select..." at bounding box center [255, 55] width 121 height 9
click at [208, 66] on div "Unknown" at bounding box center [256, 67] width 128 height 10
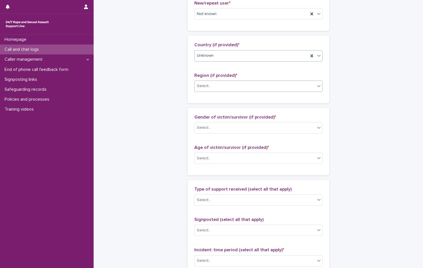
click at [215, 86] on div "Select..." at bounding box center [255, 85] width 121 height 9
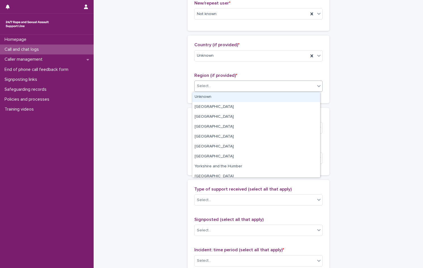
click at [216, 97] on div "Unknown" at bounding box center [256, 97] width 128 height 10
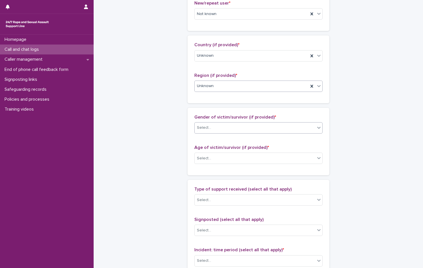
click at [218, 128] on div "Select..." at bounding box center [255, 127] width 121 height 9
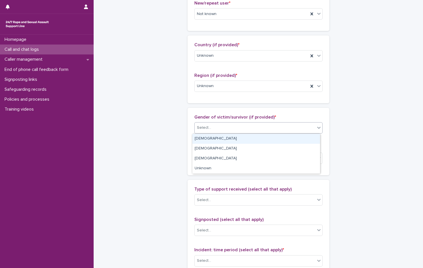
click at [223, 137] on div "[DEMOGRAPHIC_DATA]" at bounding box center [256, 139] width 128 height 10
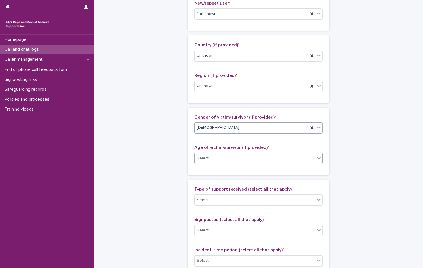
click at [219, 160] on div "Select..." at bounding box center [255, 158] width 121 height 9
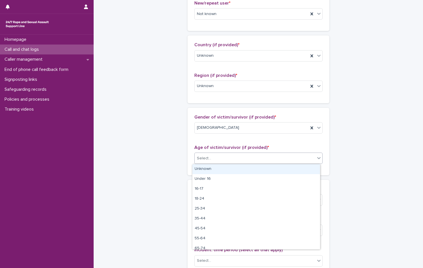
click at [217, 168] on div "Unknown" at bounding box center [256, 169] width 128 height 10
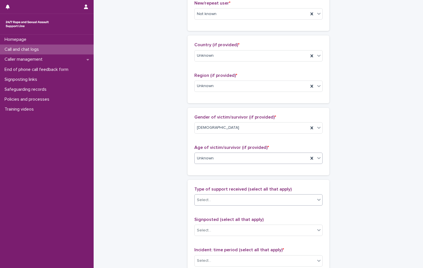
click at [216, 200] on div "Select..." at bounding box center [255, 199] width 121 height 9
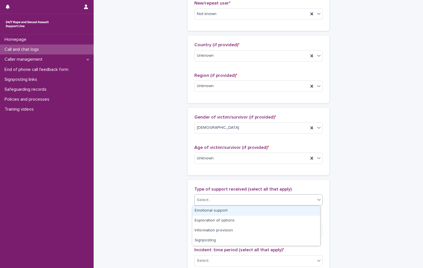
click at [219, 209] on div "Emotional support" at bounding box center [256, 211] width 128 height 10
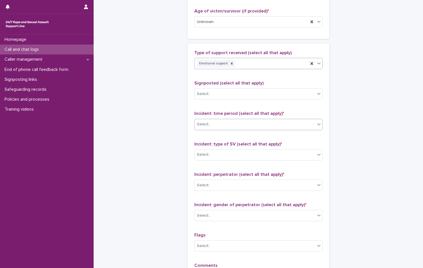
scroll to position [312, 0]
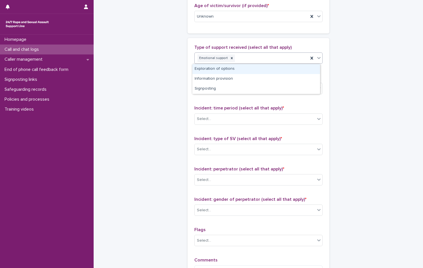
click at [245, 57] on div "Emotional support" at bounding box center [252, 58] width 114 height 10
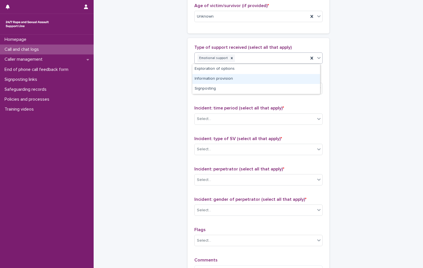
click at [231, 78] on div "Information provision" at bounding box center [256, 79] width 128 height 10
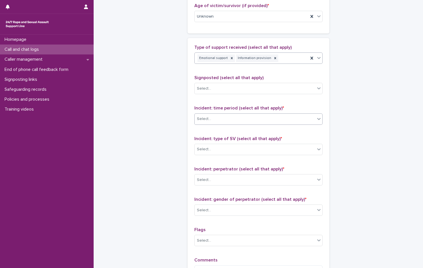
click at [207, 121] on div "Select..." at bounding box center [204, 119] width 14 height 6
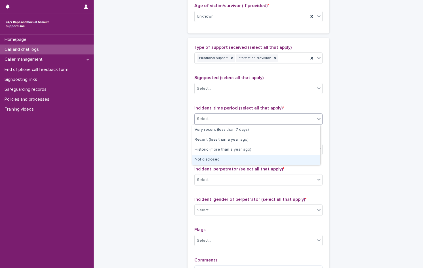
click at [212, 158] on div "Not disclosed" at bounding box center [256, 160] width 128 height 10
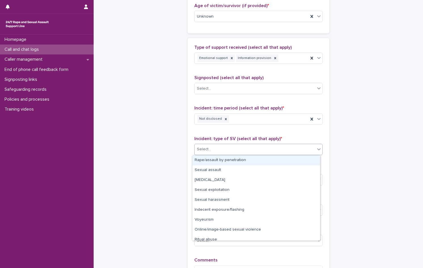
click at [212, 152] on div "Select..." at bounding box center [255, 149] width 121 height 9
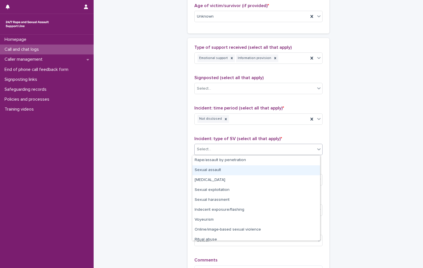
click at [212, 169] on div "Sexual assault" at bounding box center [256, 170] width 128 height 10
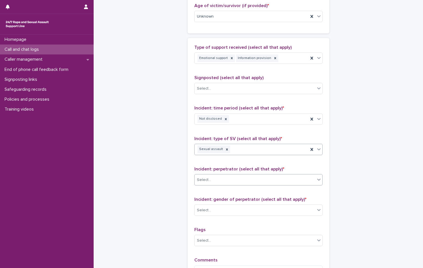
click at [211, 177] on div "Select..." at bounding box center [255, 179] width 121 height 9
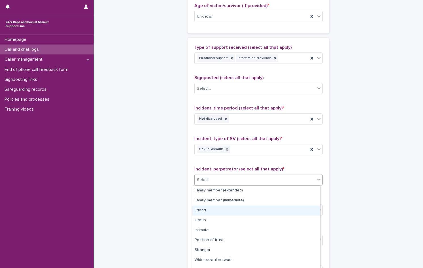
click at [214, 210] on div "Friend" at bounding box center [256, 211] width 128 height 10
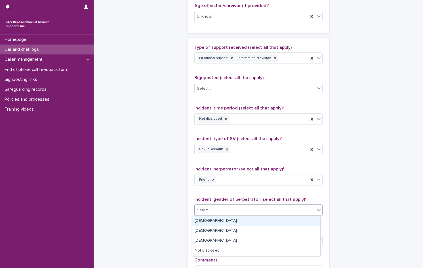
click at [214, 212] on div "Select..." at bounding box center [255, 210] width 121 height 9
click at [214, 224] on div "[DEMOGRAPHIC_DATA]" at bounding box center [256, 221] width 128 height 10
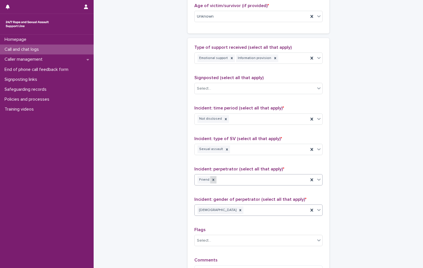
click at [210, 182] on div at bounding box center [213, 180] width 6 height 8
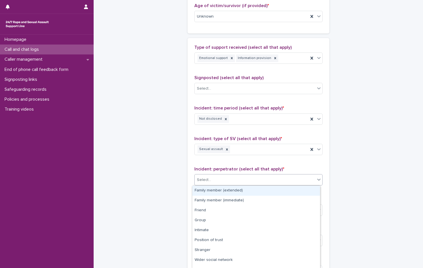
click at [225, 182] on div "Select..." at bounding box center [255, 179] width 121 height 9
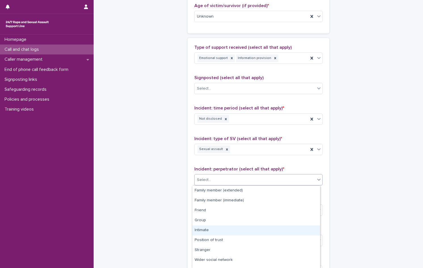
click at [210, 232] on div "Intimate" at bounding box center [256, 230] width 128 height 10
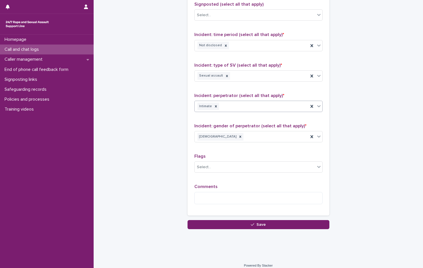
scroll to position [391, 0]
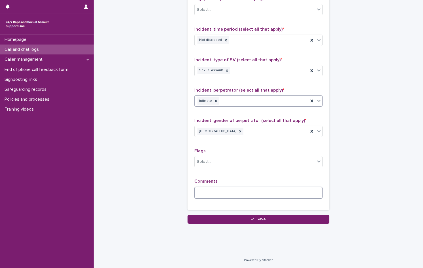
click at [236, 193] on textarea at bounding box center [258, 193] width 128 height 12
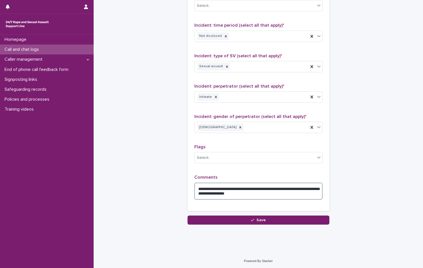
scroll to position [396, 0]
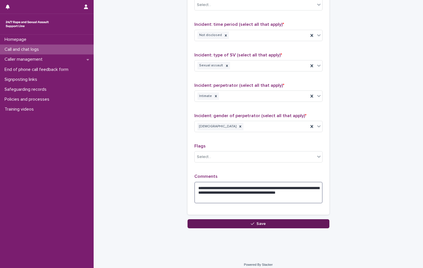
type textarea "**********"
click at [275, 221] on button "Save" at bounding box center [258, 223] width 142 height 9
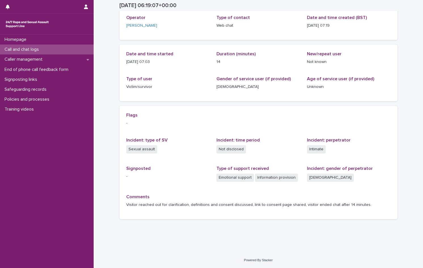
scroll to position [33, 0]
click at [35, 48] on p "Call and chat logs" at bounding box center [22, 49] width 41 height 5
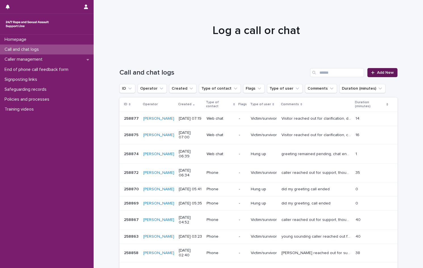
click at [380, 71] on span "Add New" at bounding box center [385, 73] width 17 height 4
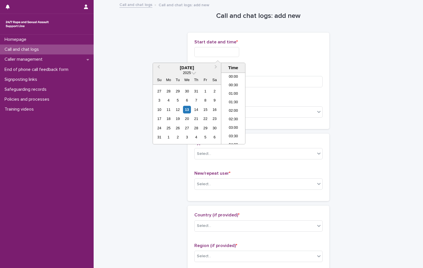
click at [223, 54] on input "text" at bounding box center [216, 52] width 45 height 10
click at [234, 109] on li "07:00" at bounding box center [233, 108] width 24 height 9
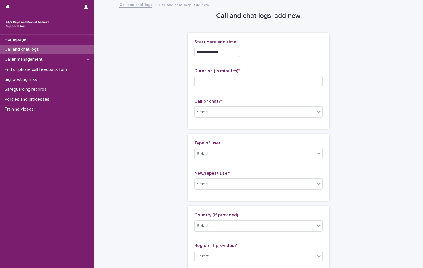
click at [232, 55] on input "**********" at bounding box center [216, 52] width 45 height 10
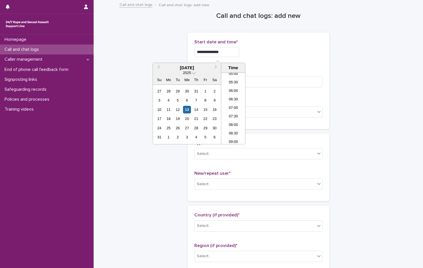
type input "**********"
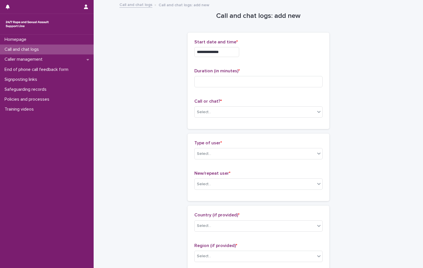
click at [261, 51] on div "**********" at bounding box center [258, 52] width 128 height 10
click at [216, 84] on input at bounding box center [258, 81] width 128 height 11
type input "*"
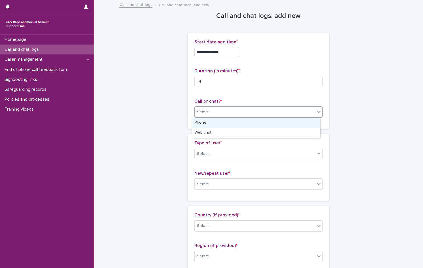
click at [215, 112] on div "Select..." at bounding box center [255, 111] width 121 height 9
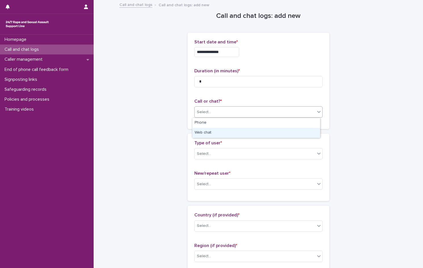
click at [211, 135] on div "Web chat" at bounding box center [256, 133] width 128 height 10
click at [214, 155] on div "Select..." at bounding box center [255, 153] width 121 height 9
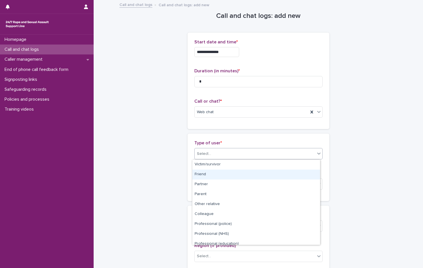
scroll to position [64, 0]
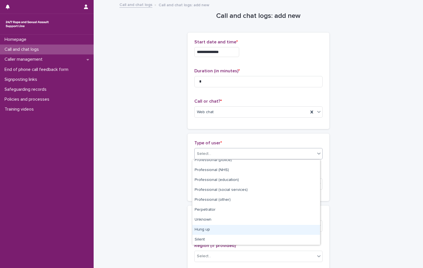
click at [224, 230] on div "Hung up" at bounding box center [256, 230] width 128 height 10
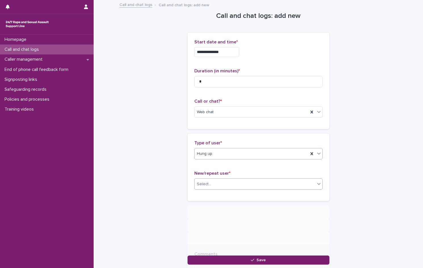
click at [208, 187] on div "Select..." at bounding box center [255, 184] width 121 height 9
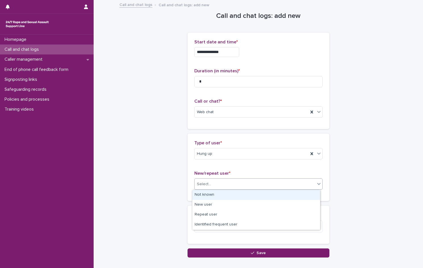
click at [206, 196] on div "Not known" at bounding box center [256, 195] width 128 height 10
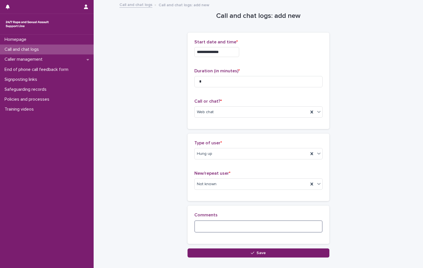
click at [211, 225] on textarea at bounding box center [258, 226] width 128 height 12
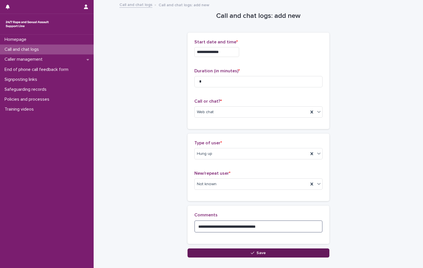
type textarea "**********"
click at [261, 252] on span "Save" at bounding box center [260, 253] width 9 height 4
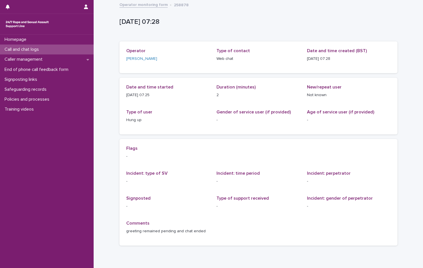
click at [29, 46] on div "Call and chat logs" at bounding box center [47, 50] width 94 height 10
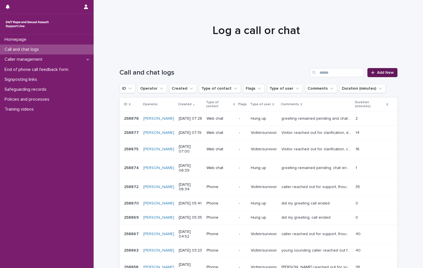
click at [377, 74] on span "Add New" at bounding box center [385, 73] width 17 height 4
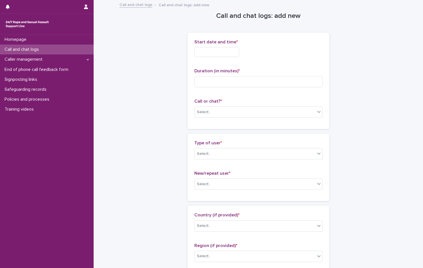
click at [202, 53] on input "text" at bounding box center [216, 52] width 45 height 10
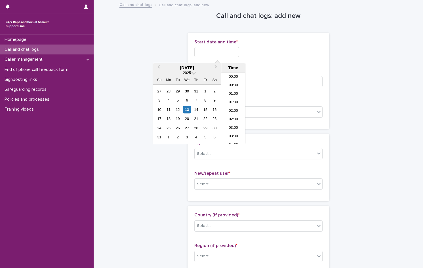
scroll to position [96, 0]
click at [236, 99] on li "07:00" at bounding box center [233, 100] width 24 height 9
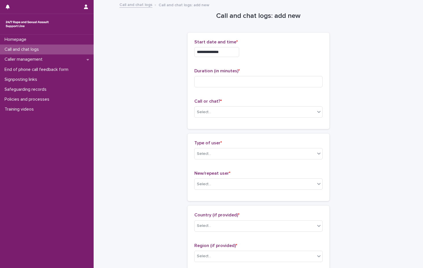
click at [234, 51] on input "**********" at bounding box center [216, 52] width 45 height 10
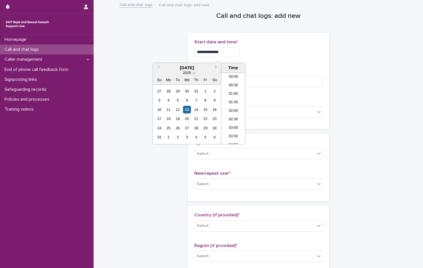
scroll to position [88, 0]
type input "**********"
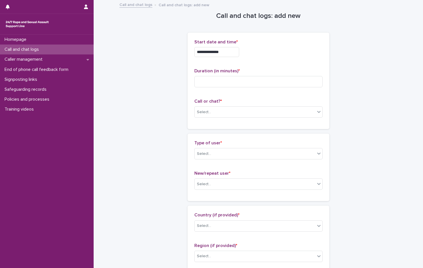
click at [267, 48] on div "**********" at bounding box center [258, 52] width 128 height 10
click at [220, 83] on input at bounding box center [258, 81] width 128 height 11
type input "*"
click at [211, 114] on div "Select..." at bounding box center [255, 111] width 121 height 9
click at [212, 131] on div "Web chat" at bounding box center [256, 133] width 128 height 10
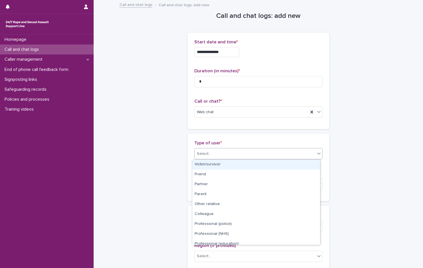
click at [213, 154] on div "Select..." at bounding box center [255, 153] width 121 height 9
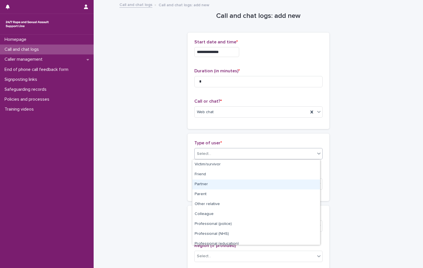
scroll to position [64, 0]
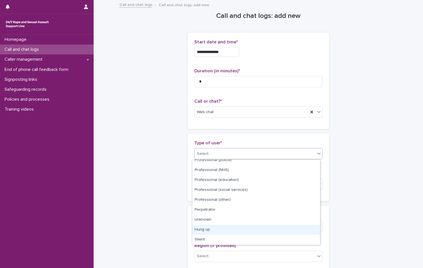
click at [220, 230] on div "Hung up" at bounding box center [256, 230] width 128 height 10
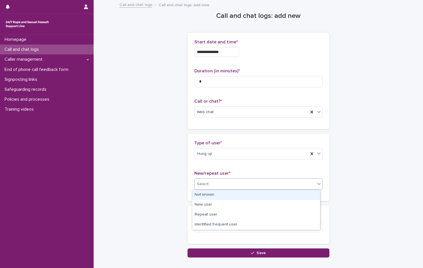
click at [213, 182] on div "Select..." at bounding box center [255, 184] width 121 height 9
click at [210, 195] on div "Not known" at bounding box center [256, 195] width 128 height 10
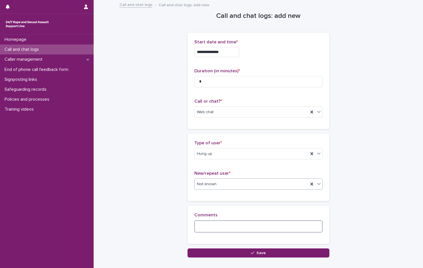
click at [214, 230] on textarea at bounding box center [258, 226] width 128 height 12
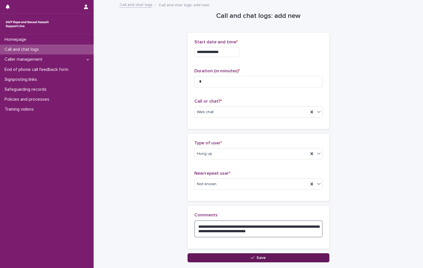
type textarea "**********"
click at [261, 261] on button "Save" at bounding box center [258, 257] width 142 height 9
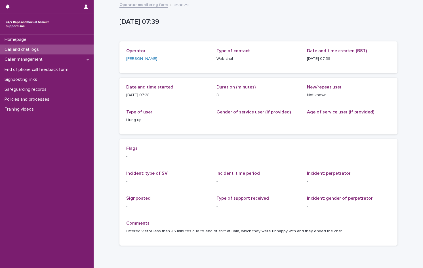
click at [7, 47] on p "Call and chat logs" at bounding box center [22, 49] width 41 height 5
